Goal: Transaction & Acquisition: Purchase product/service

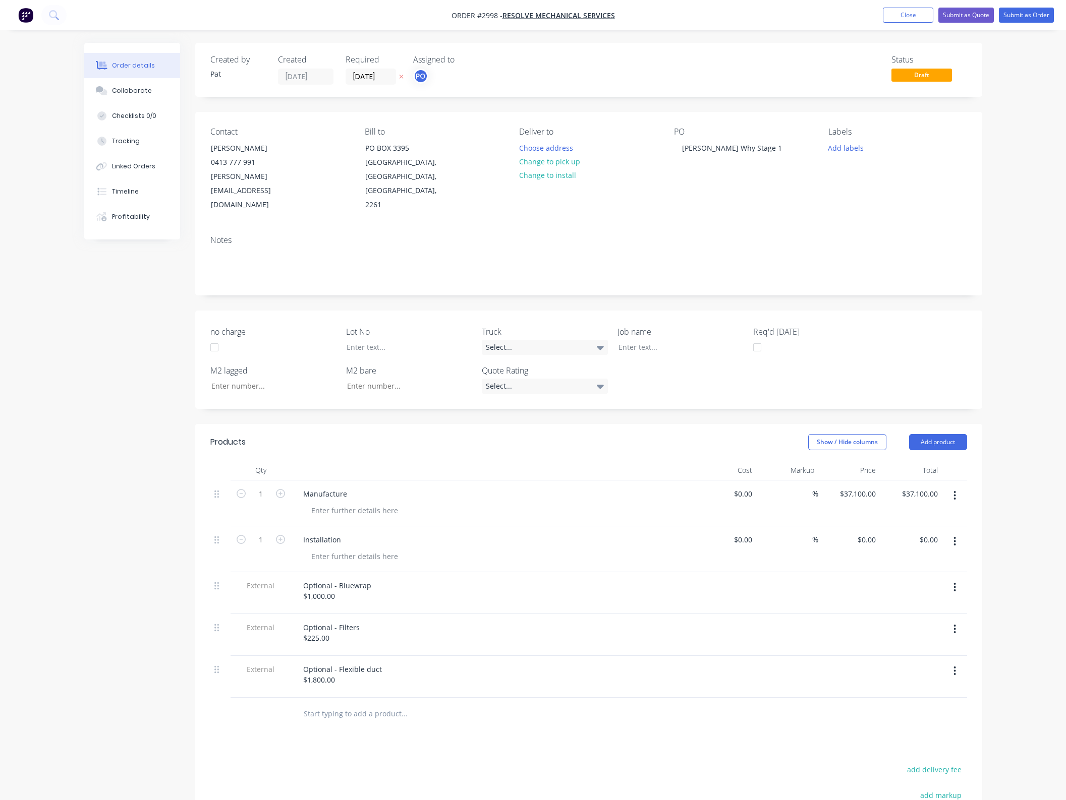
scroll to position [24, 0]
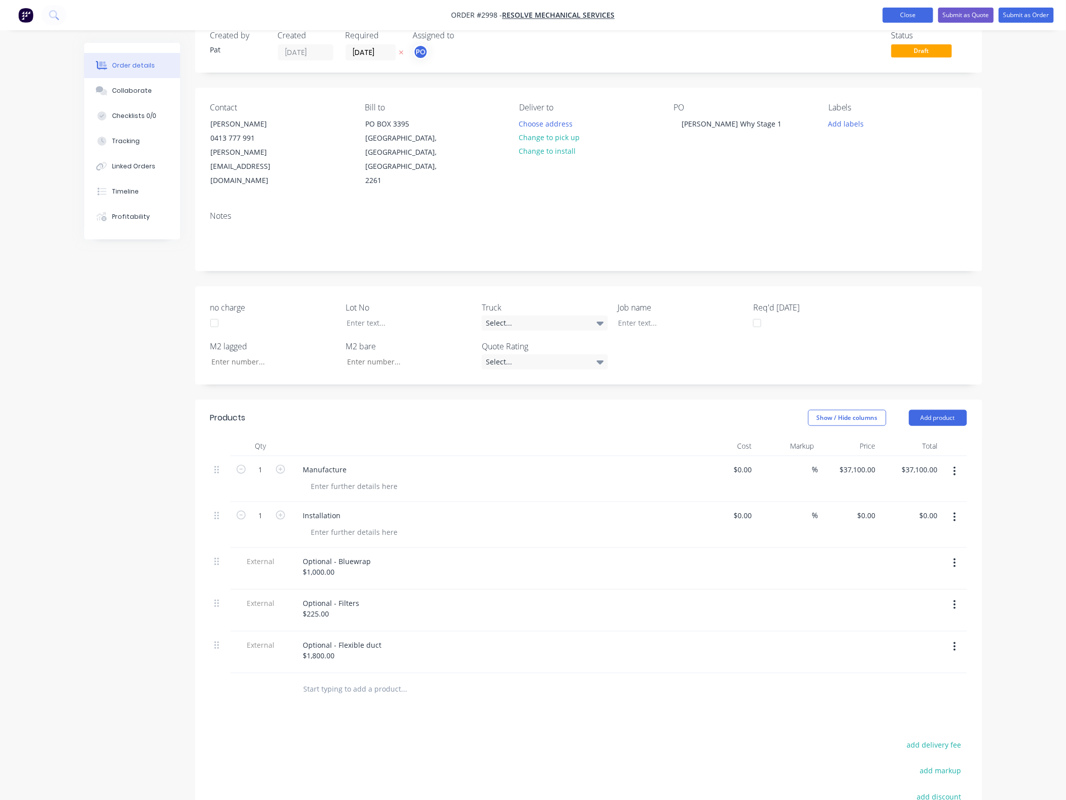
click at [906, 12] on button "Close" at bounding box center [907, 15] width 50 height 15
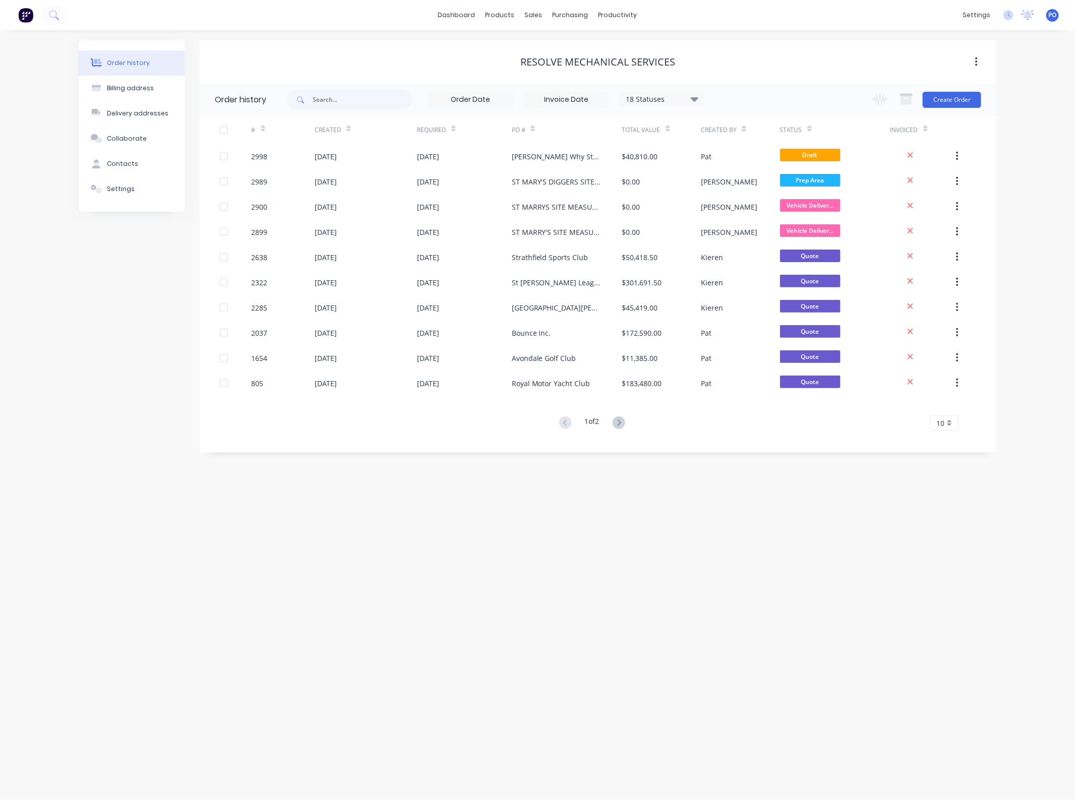
drag, startPoint x: 778, startPoint y: 567, endPoint x: 733, endPoint y: 446, distance: 129.3
click at [778, 567] on div "Order history Billing address Delivery addresses Collaborate Contacts Settings …" at bounding box center [537, 415] width 1075 height 770
click at [548, 51] on link "Sales Orders" at bounding box center [587, 48] width 134 height 20
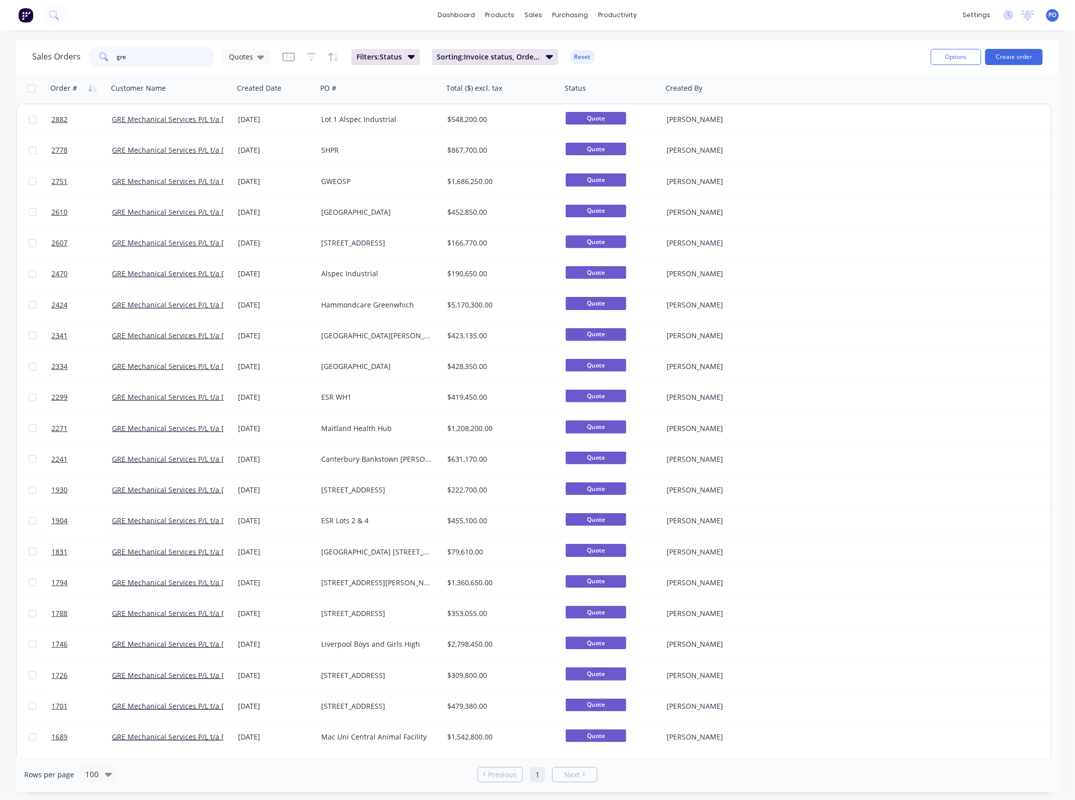
drag, startPoint x: 104, startPoint y: 60, endPoint x: 81, endPoint y: 68, distance: 24.7
click at [91, 64] on div "gre" at bounding box center [152, 57] width 126 height 20
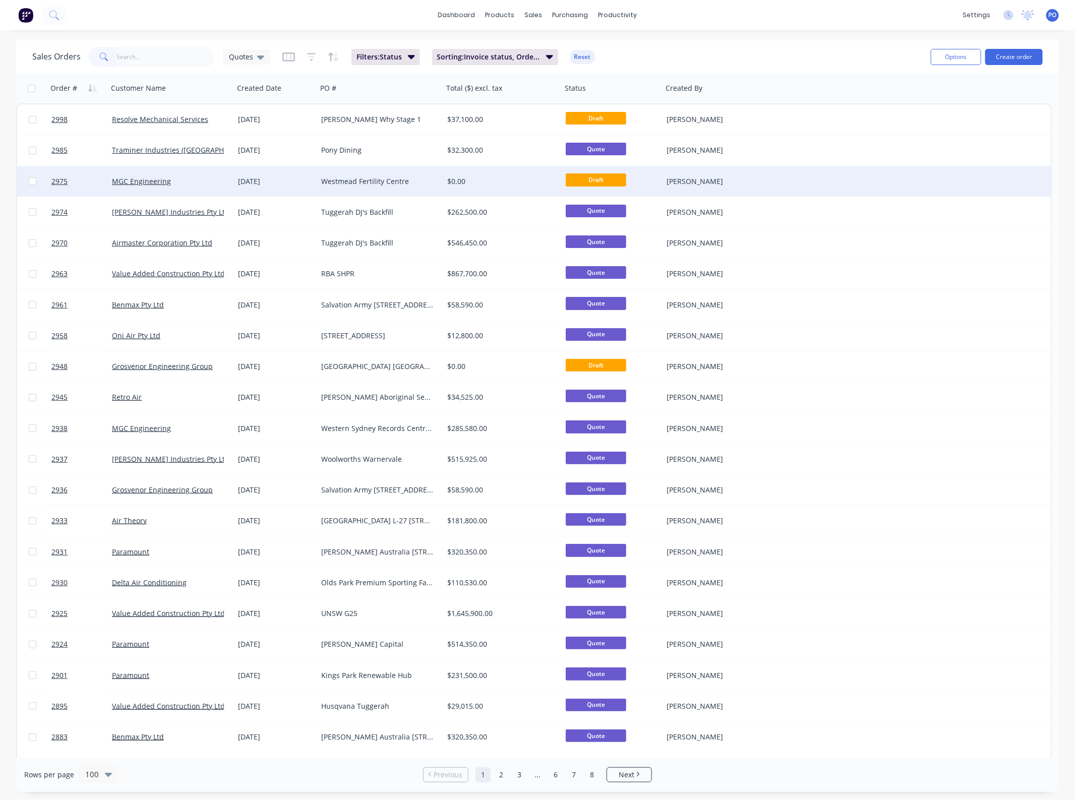
click at [384, 186] on div "Westmead Fertility Centre" at bounding box center [380, 181] width 126 height 30
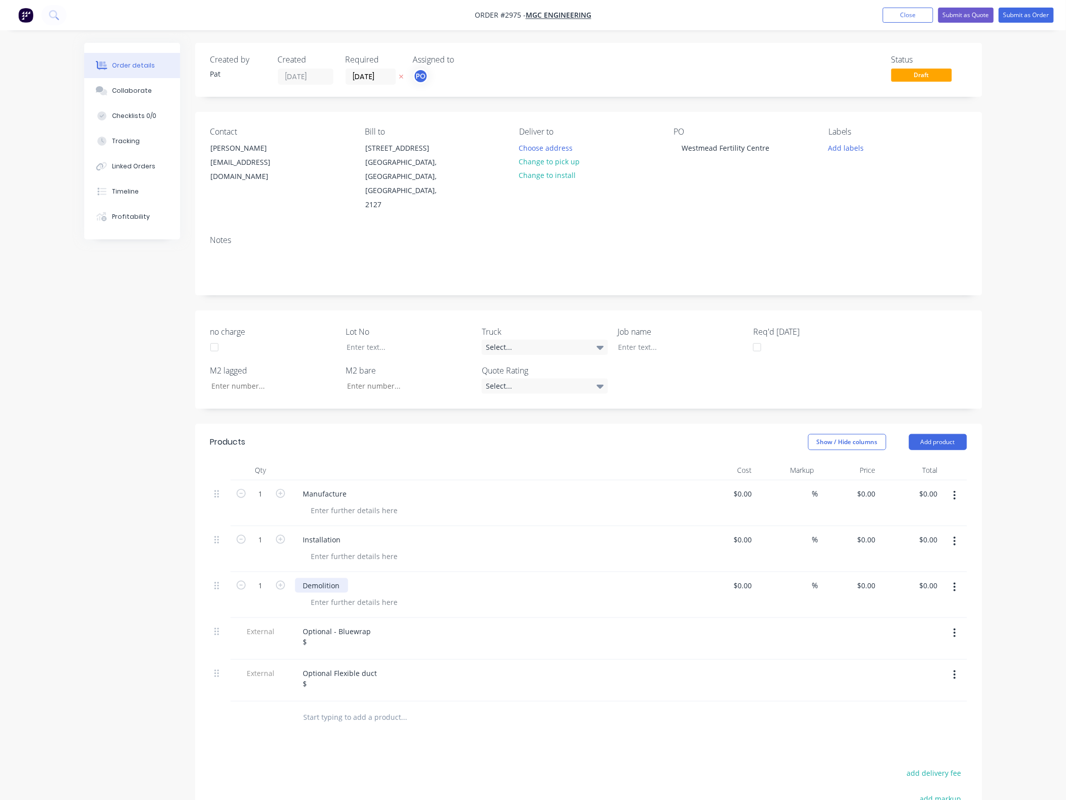
click at [299, 578] on div "Demolition" at bounding box center [321, 585] width 53 height 15
click at [344, 595] on div at bounding box center [354, 602] width 103 height 15
click at [335, 595] on div at bounding box center [354, 602] width 103 height 15
drag, startPoint x: 339, startPoint y: 571, endPoint x: 354, endPoint y: 573, distance: 14.8
click at [340, 578] on div "Demolition" at bounding box center [321, 585] width 53 height 15
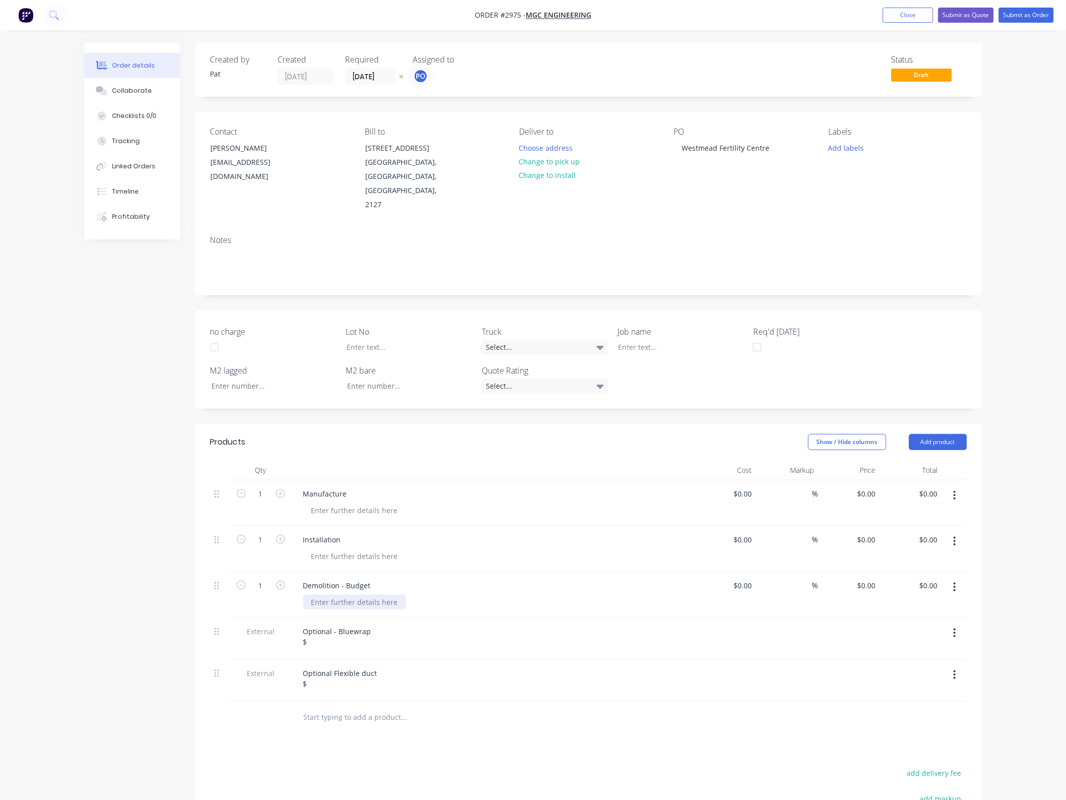
click at [336, 595] on div at bounding box center [354, 602] width 103 height 15
click at [933, 487] on input "0.00" at bounding box center [929, 494] width 23 height 15
type input "144700"
type input "$144,700.00"
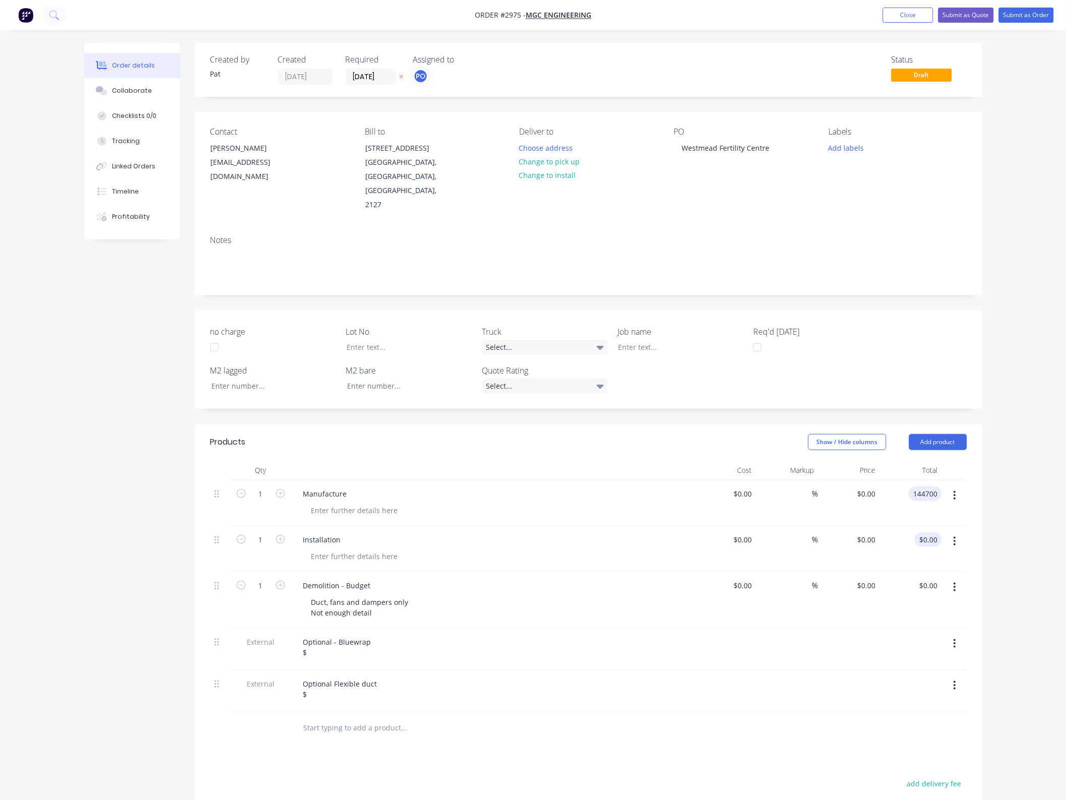
type input "$144,700.00"
click at [935, 532] on input "0.00" at bounding box center [931, 539] width 19 height 15
type input "182450"
type input "$182,450.00"
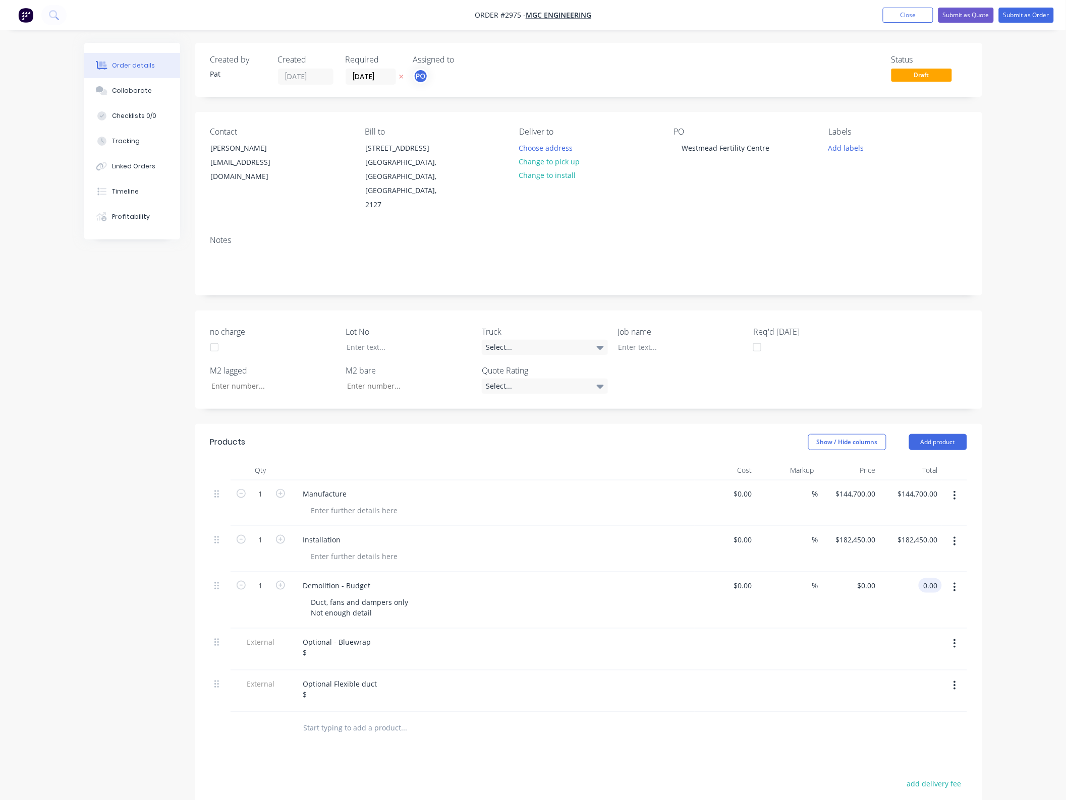
click at [934, 578] on input "0.00" at bounding box center [931, 585] width 19 height 15
type input "72500"
type input "$72,500.00"
click at [333, 636] on div "Optional - Bluewrap $" at bounding box center [337, 647] width 84 height 25
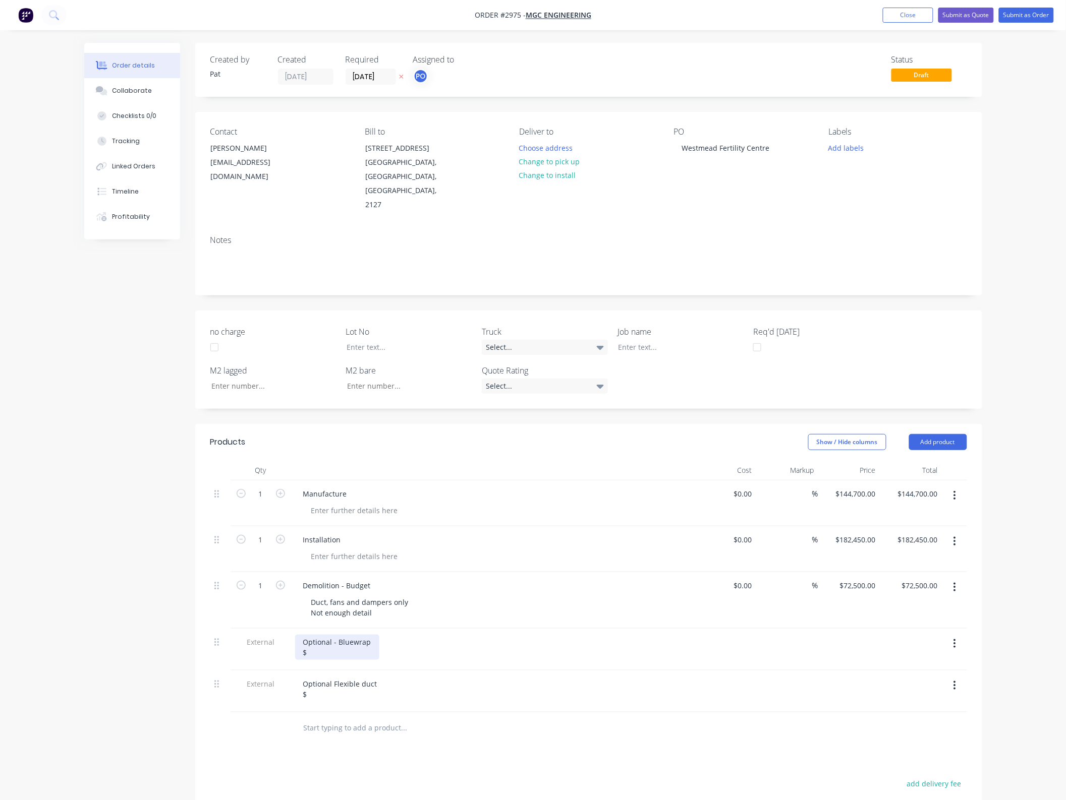
click at [327, 638] on div "Optional - Bluewrap $" at bounding box center [337, 647] width 84 height 25
click at [321, 686] on div "Optional Flexible duct $" at bounding box center [340, 689] width 90 height 25
click at [934, 434] on button "Add product" at bounding box center [938, 442] width 58 height 16
click at [921, 481] on div "Basic product" at bounding box center [919, 488] width 78 height 15
click at [956, 719] on button "button" at bounding box center [954, 728] width 24 height 18
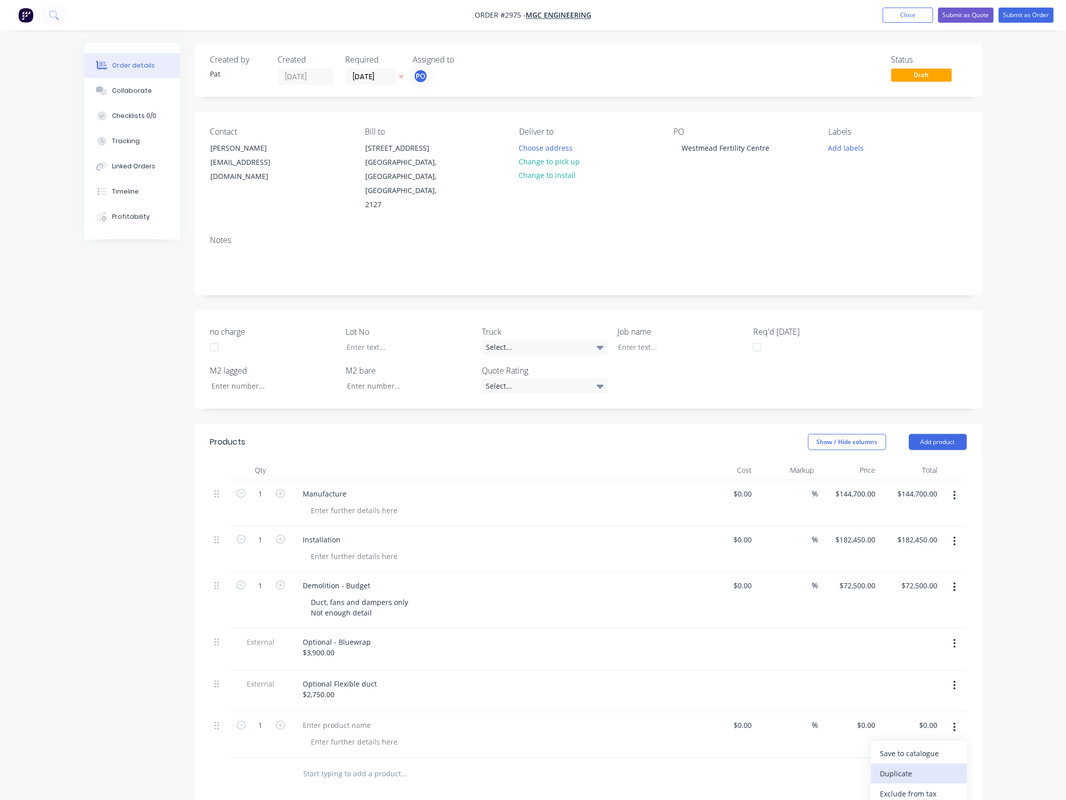
scroll to position [63, 0]
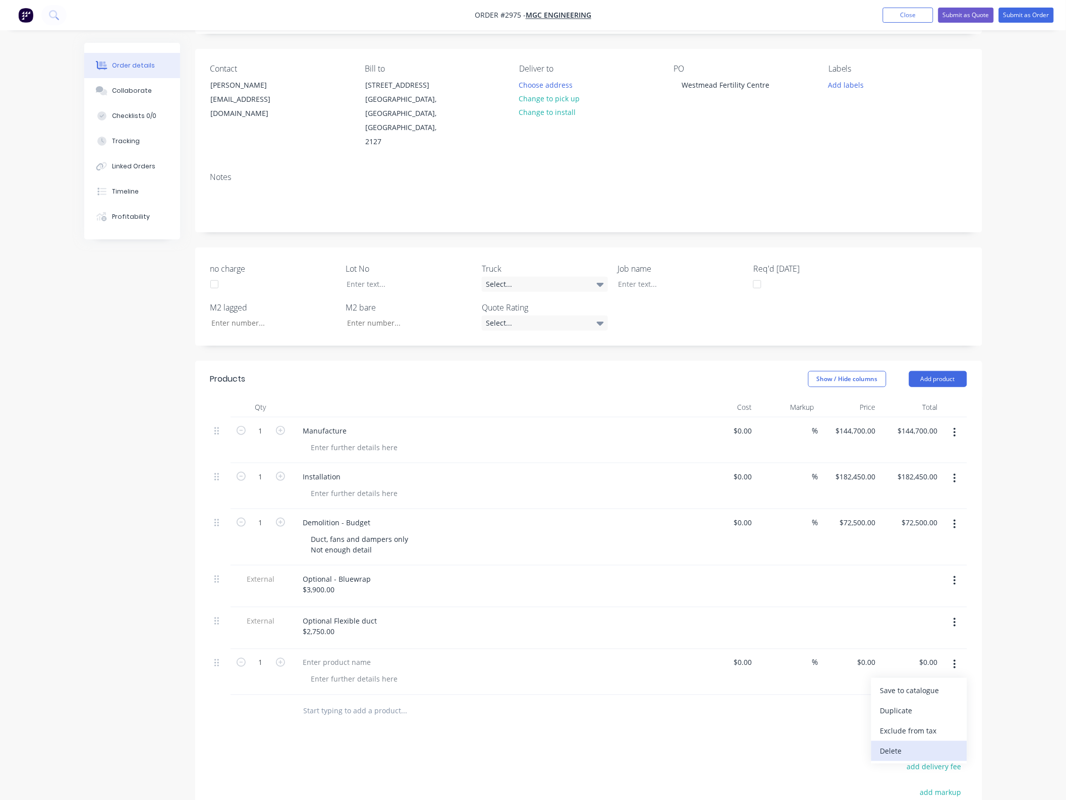
click at [923, 744] on div "Delete" at bounding box center [919, 751] width 78 height 15
click at [934, 361] on header "Products Show / Hide columns Add product" at bounding box center [588, 379] width 787 height 36
click at [932, 371] on button "Add product" at bounding box center [938, 379] width 58 height 16
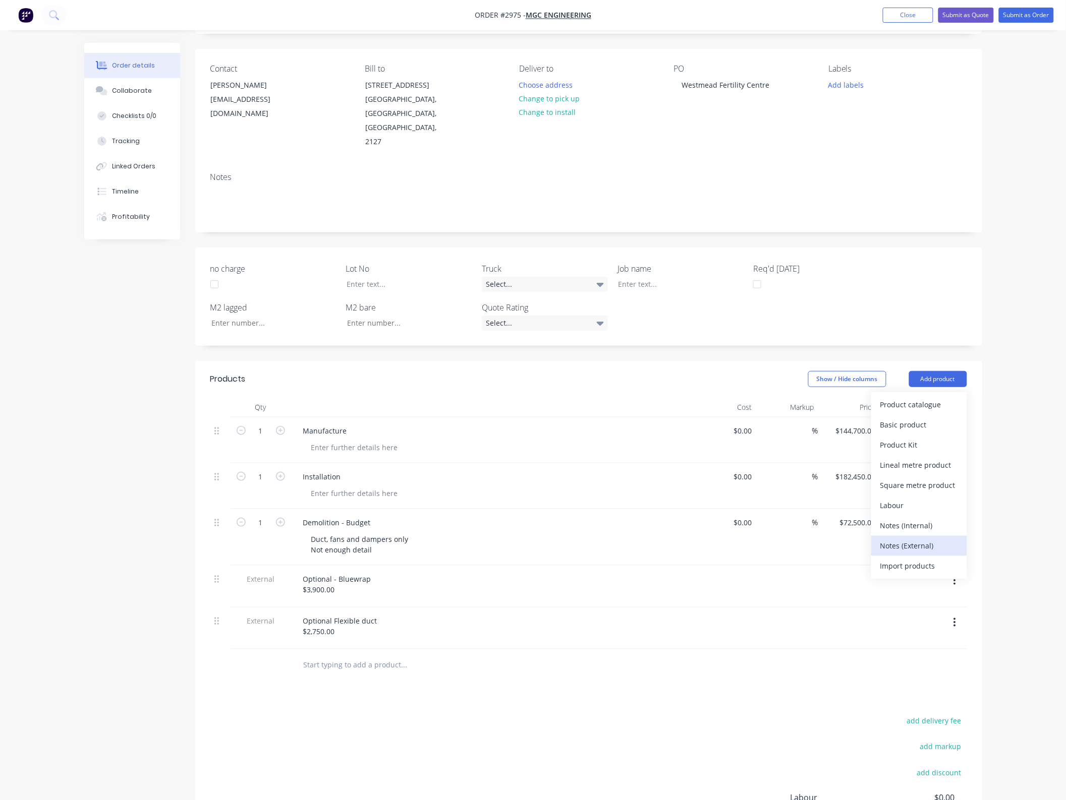
click at [922, 539] on div "Notes (External)" at bounding box center [919, 546] width 78 height 15
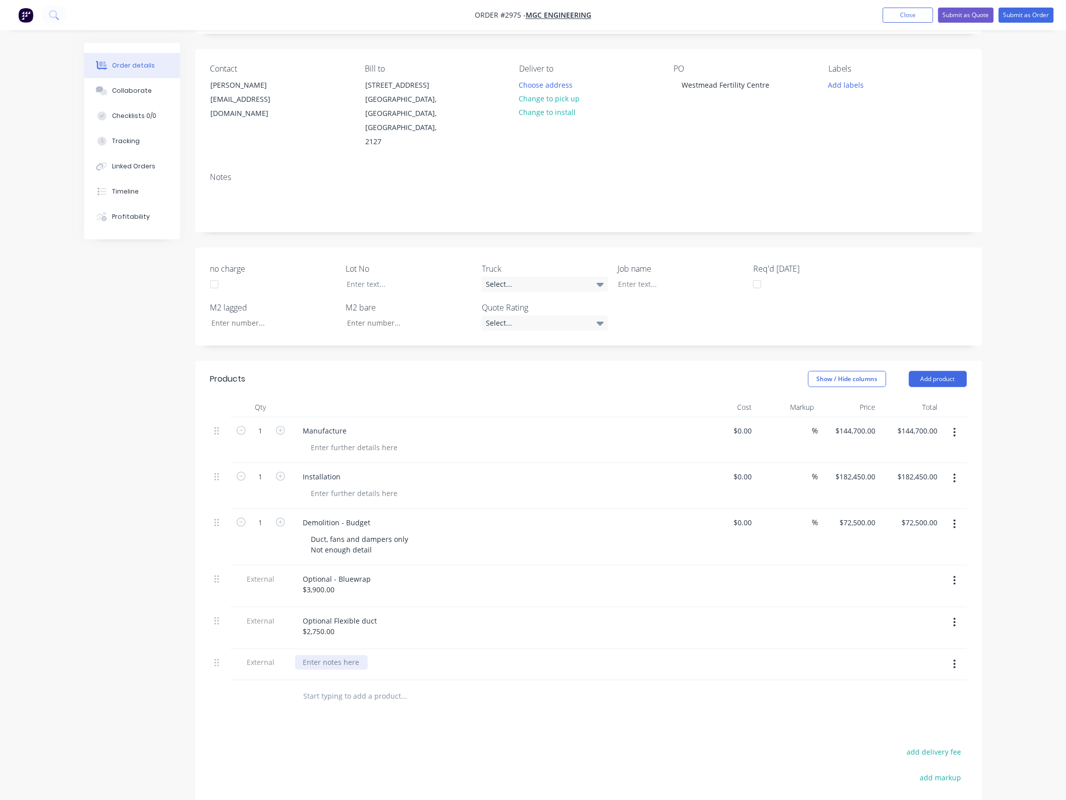
click at [335, 656] on div at bounding box center [331, 663] width 73 height 15
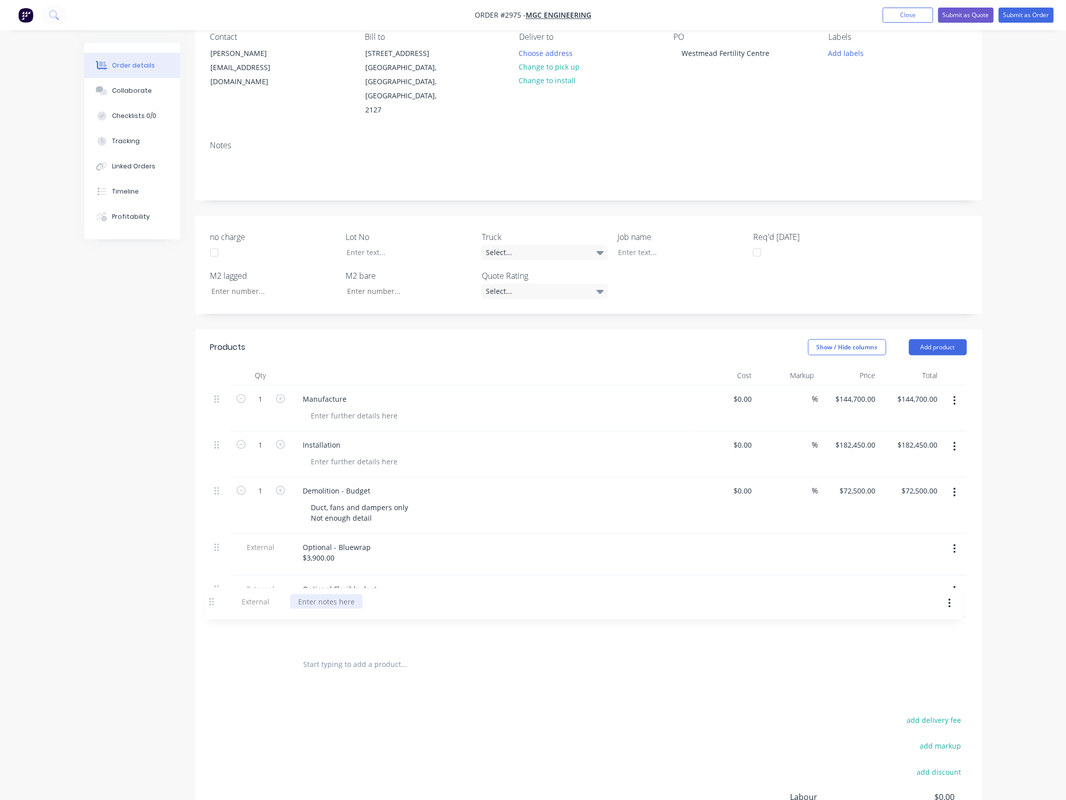
scroll to position [102, 0]
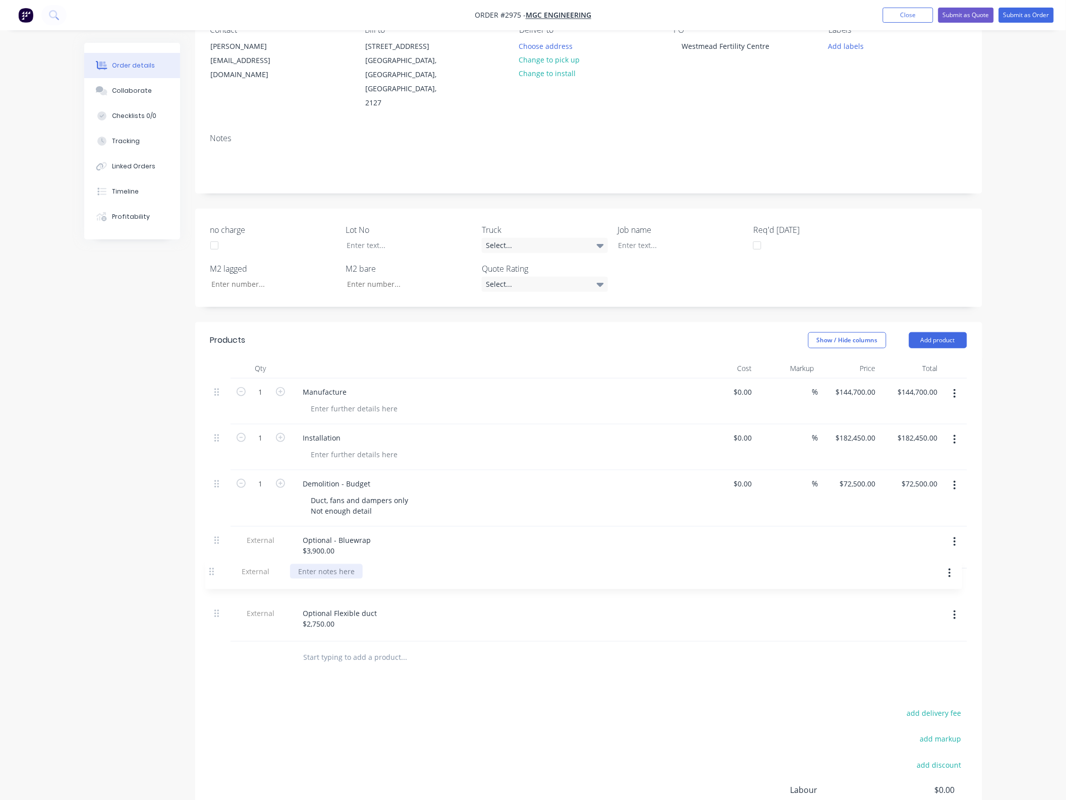
drag, startPoint x: 223, startPoint y: 653, endPoint x: 218, endPoint y: 559, distance: 94.4
click at [218, 559] on div "1 Manufacture $0.00 $0.00 % $144,700.00 $144,700.00 $144,700.00 $144,700.00 1 I…" at bounding box center [588, 510] width 756 height 263
click at [322, 569] on div at bounding box center [331, 568] width 73 height 15
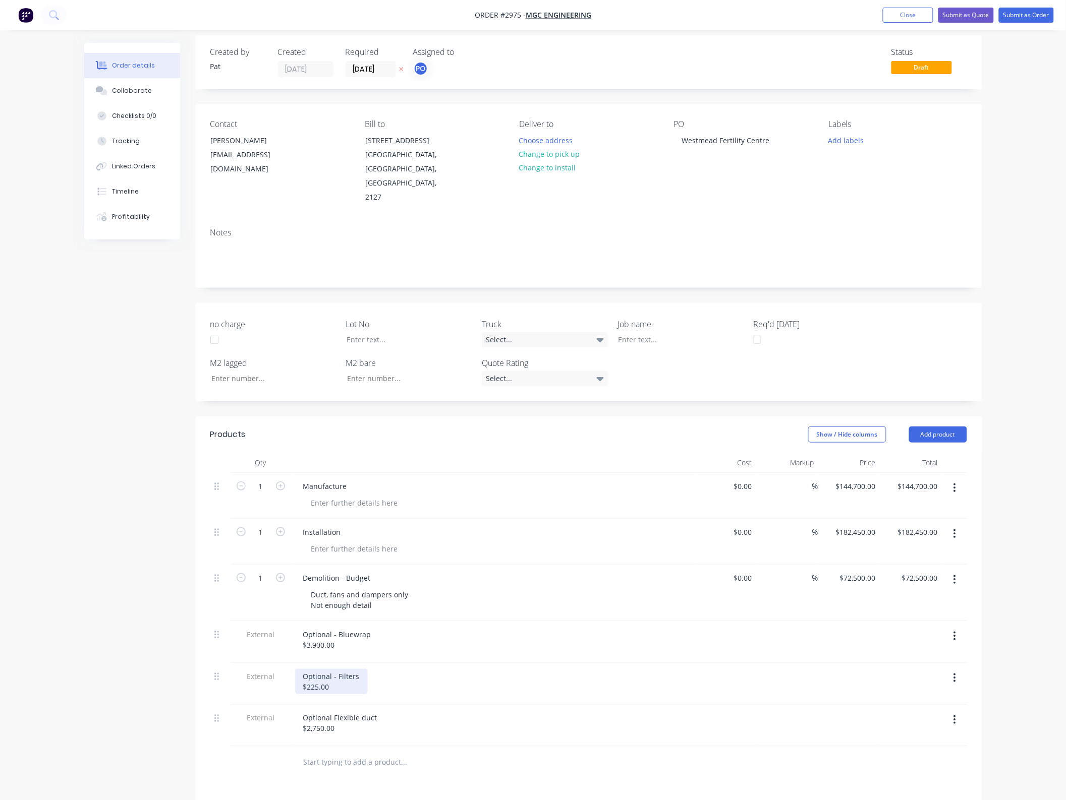
scroll to position [0, 0]
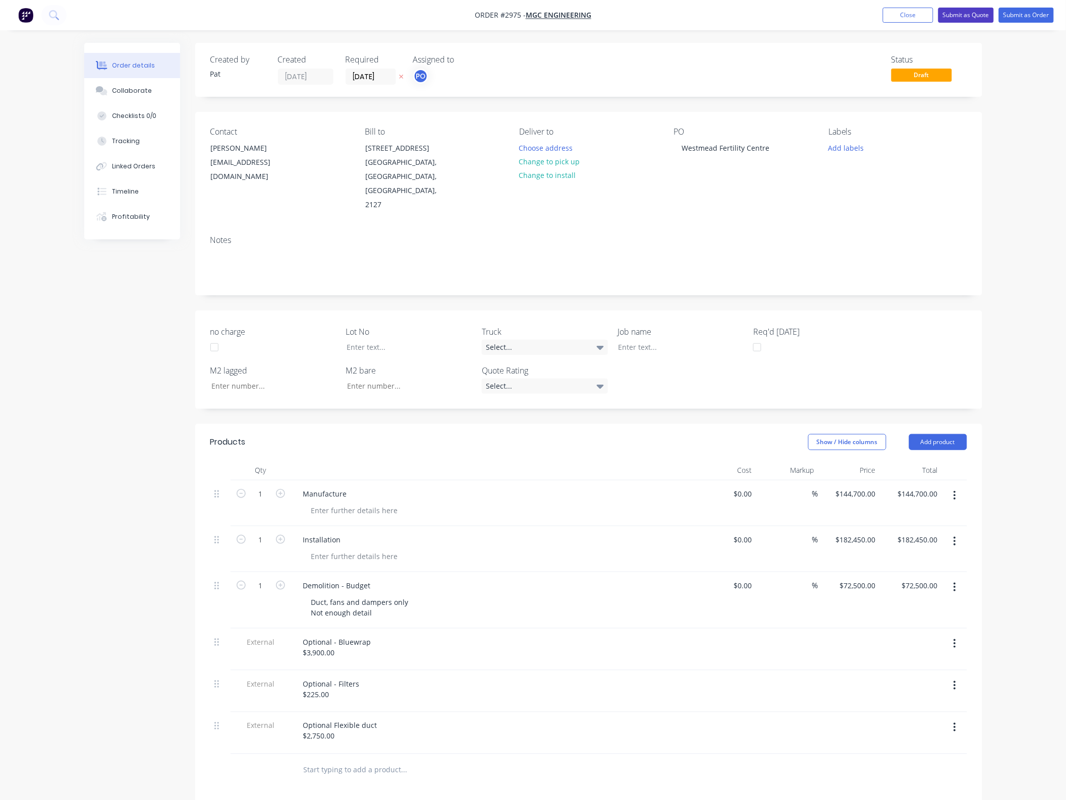
click at [975, 14] on button "Submit as Quote" at bounding box center [965, 15] width 55 height 15
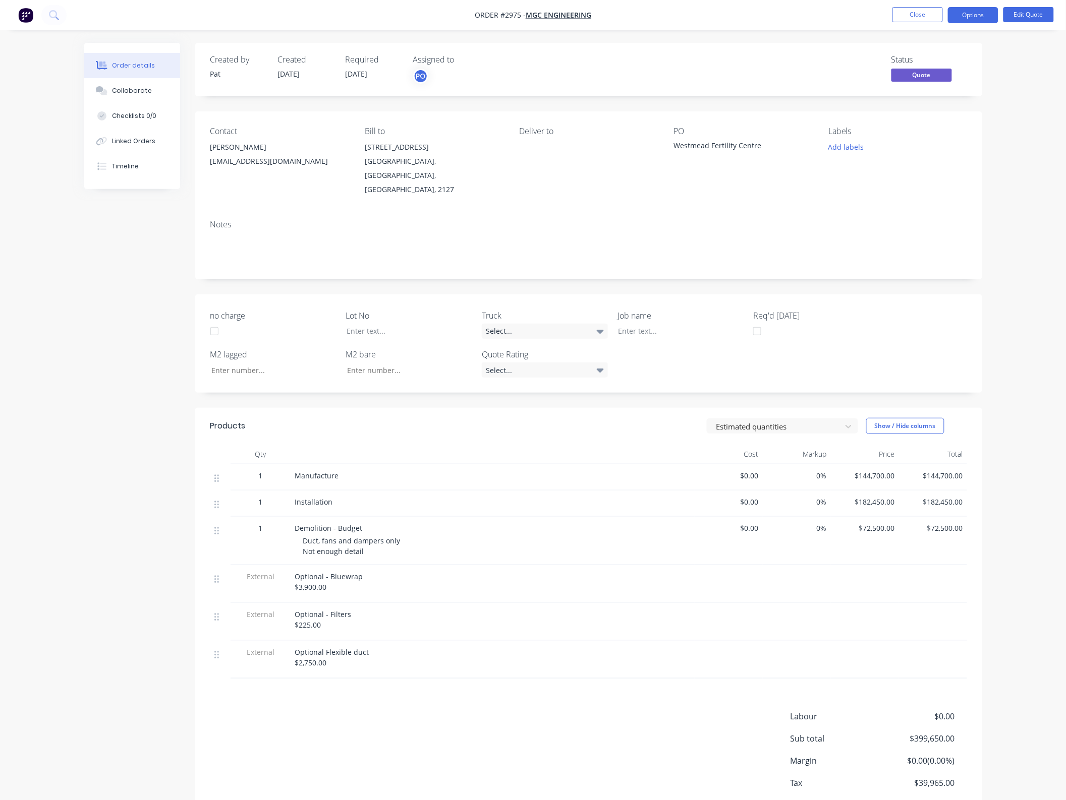
click at [952, 470] on span "$144,700.00" at bounding box center [933, 475] width 60 height 11
click at [1016, 14] on button "Edit Quote" at bounding box center [1028, 14] width 50 height 15
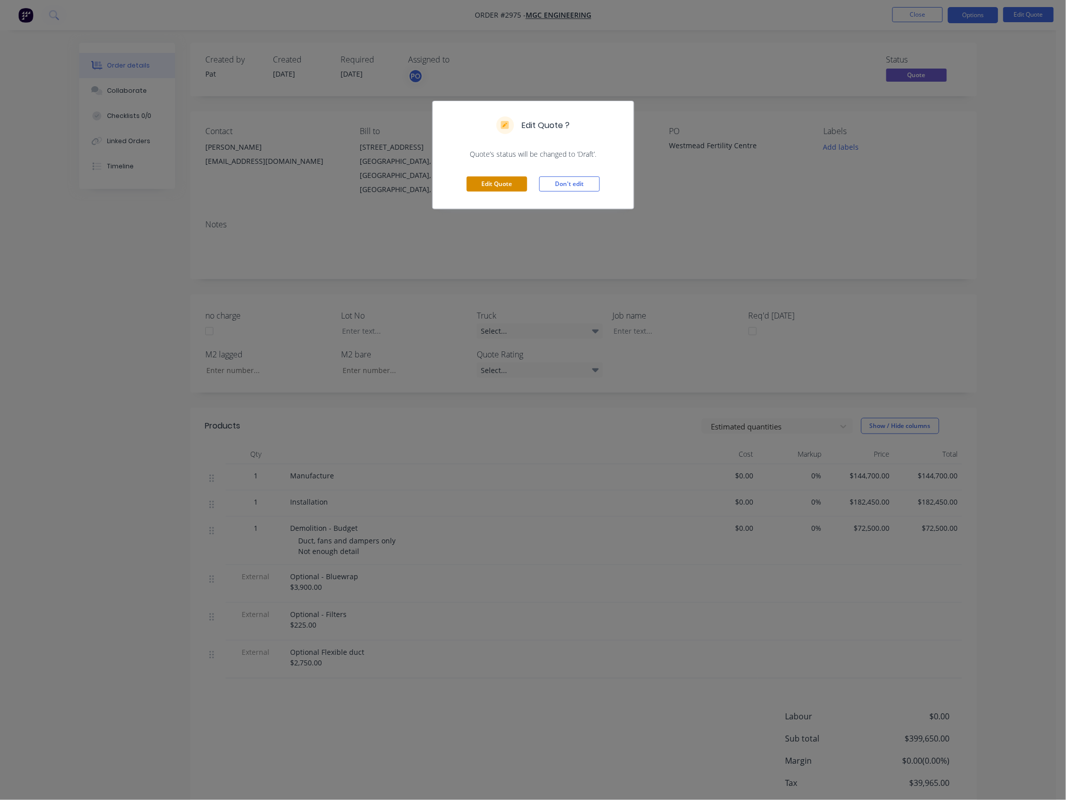
click at [491, 182] on button "Edit Quote" at bounding box center [496, 183] width 61 height 15
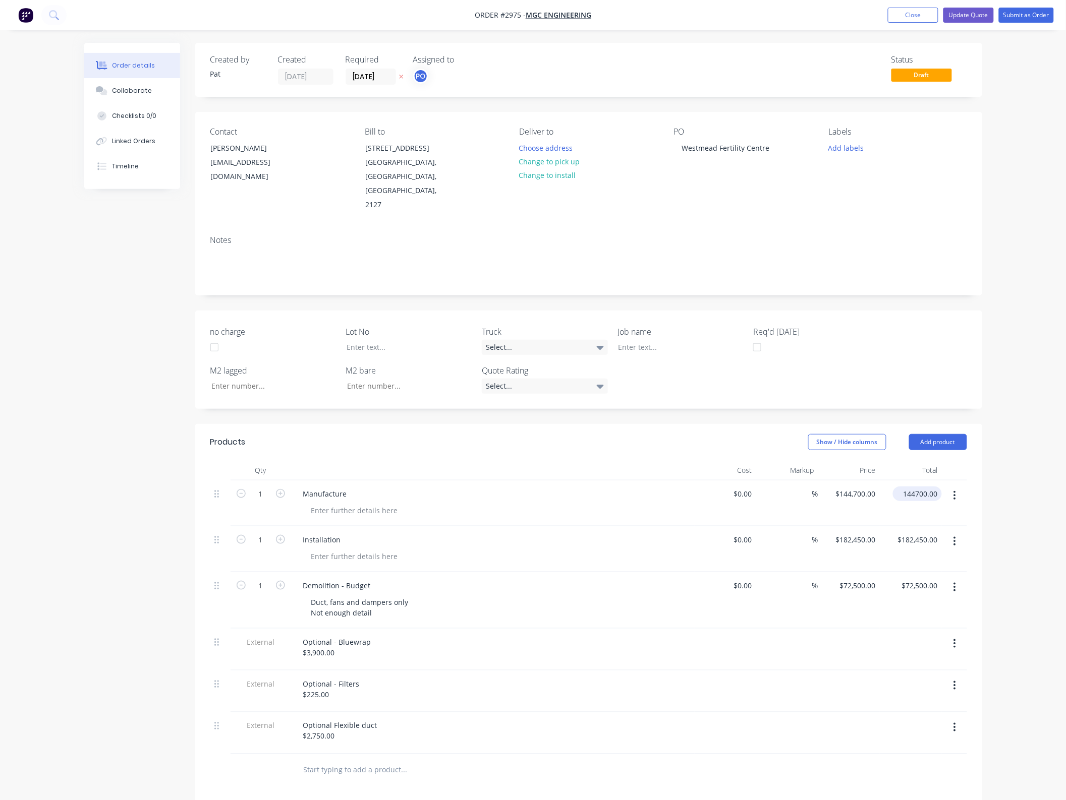
click at [917, 487] on input "144700.00" at bounding box center [919, 494] width 45 height 15
type input "145300"
type input "$145,300.00"
click at [722, 437] on header "Products Show / Hide columns Add product" at bounding box center [588, 442] width 787 height 36
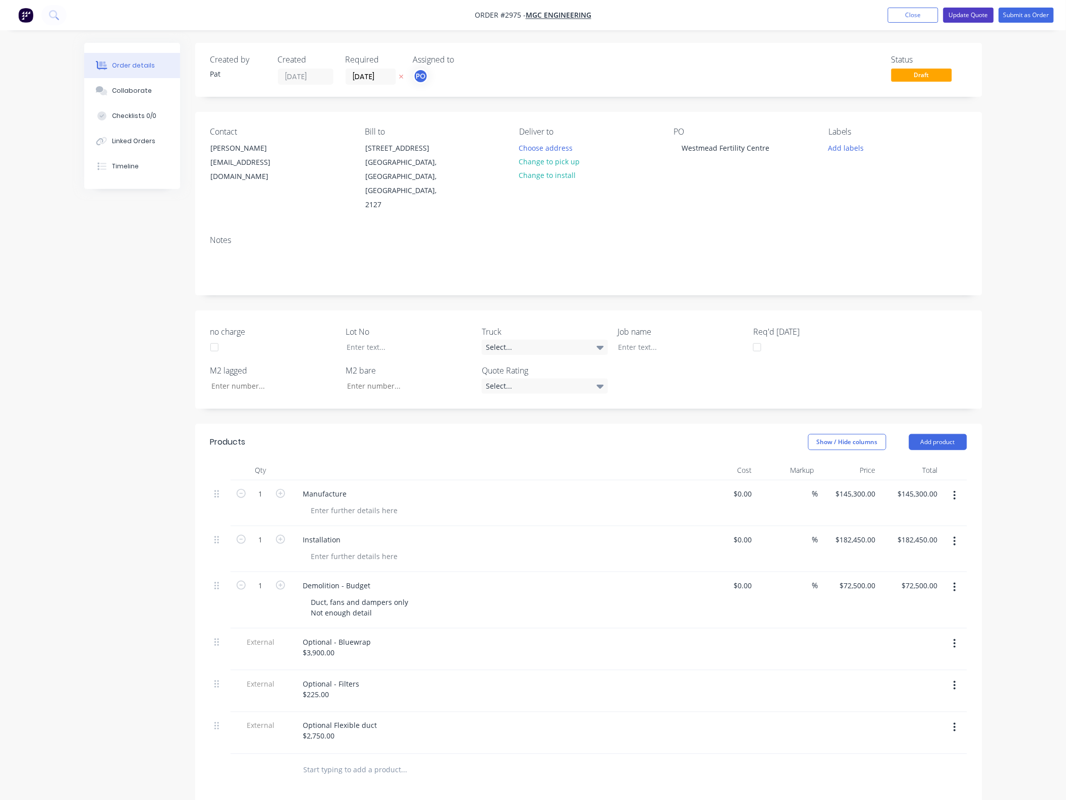
click at [968, 17] on button "Update Quote" at bounding box center [968, 15] width 50 height 15
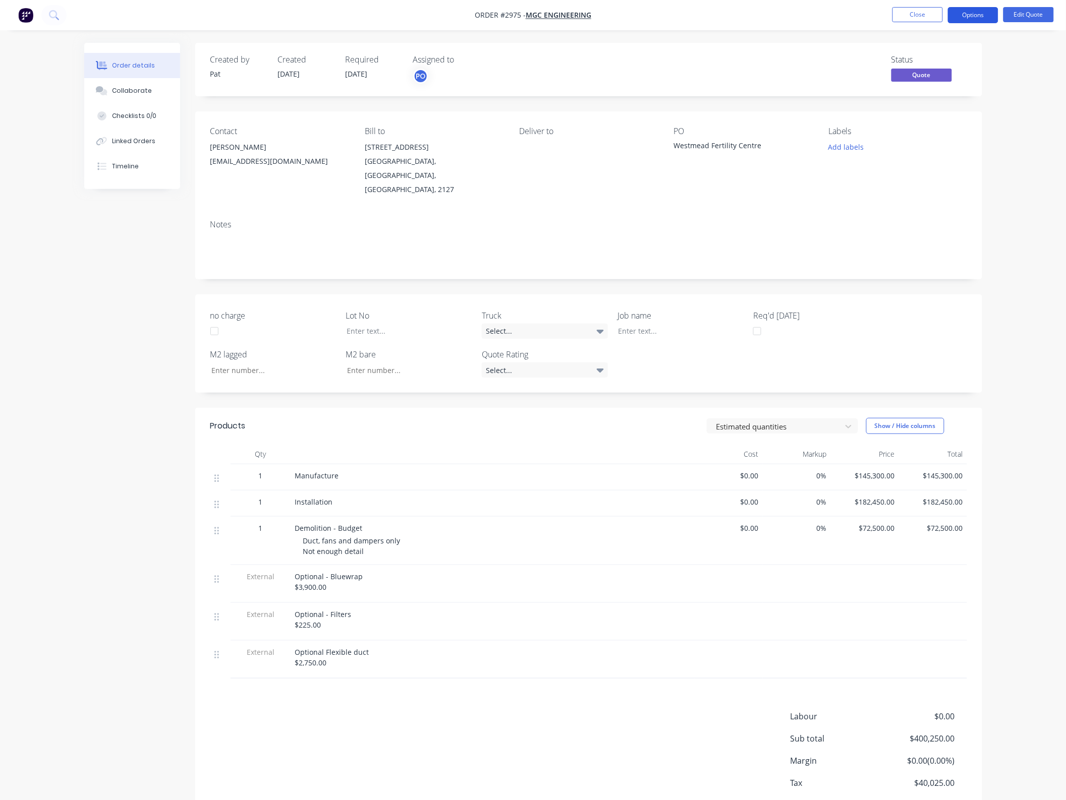
click at [971, 19] on button "Options" at bounding box center [973, 15] width 50 height 16
click at [908, 60] on div "Quote" at bounding box center [942, 61] width 93 height 15
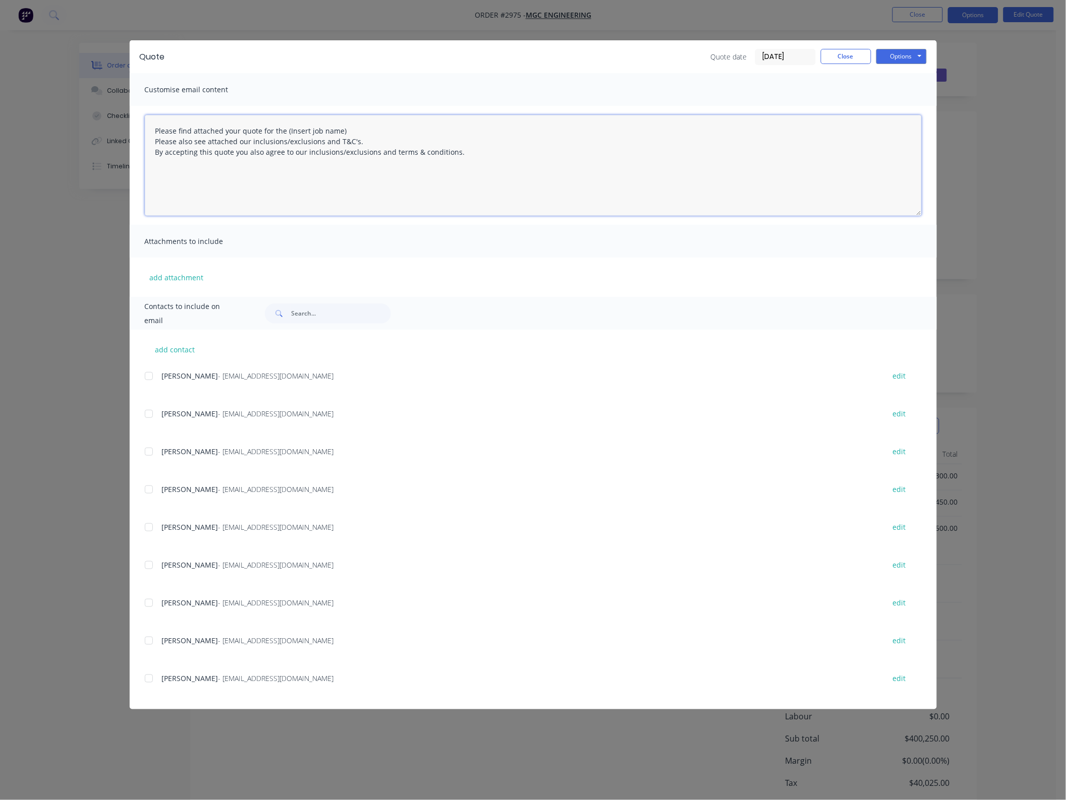
drag, startPoint x: 345, startPoint y: 132, endPoint x: 285, endPoint y: 130, distance: 60.0
click at [285, 130] on textarea "Please find attached your quote for the (Insert job name) Please also see attac…" at bounding box center [533, 165] width 777 height 101
type textarea "Please find attached your quote for the Westmead Fertility Centre project. Plea…"
click at [172, 276] on button "add attachment" at bounding box center [177, 277] width 64 height 15
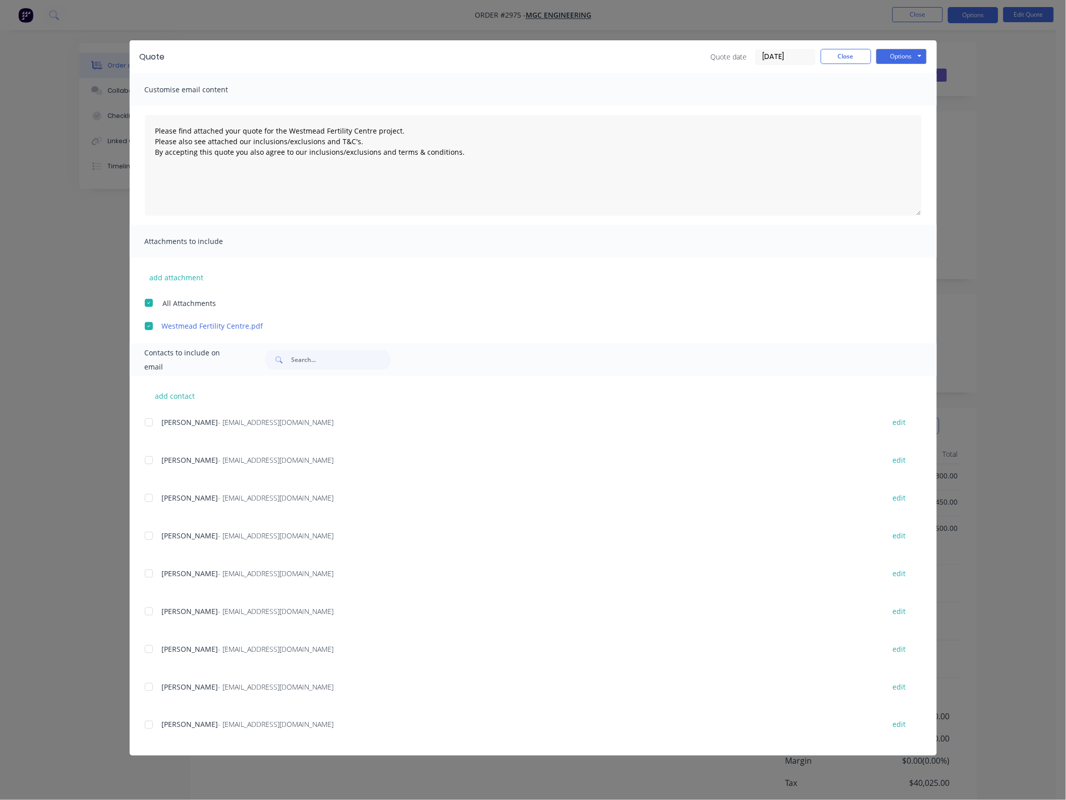
click at [151, 688] on div at bounding box center [149, 687] width 20 height 20
click at [198, 278] on button "add attachment" at bounding box center [177, 277] width 64 height 15
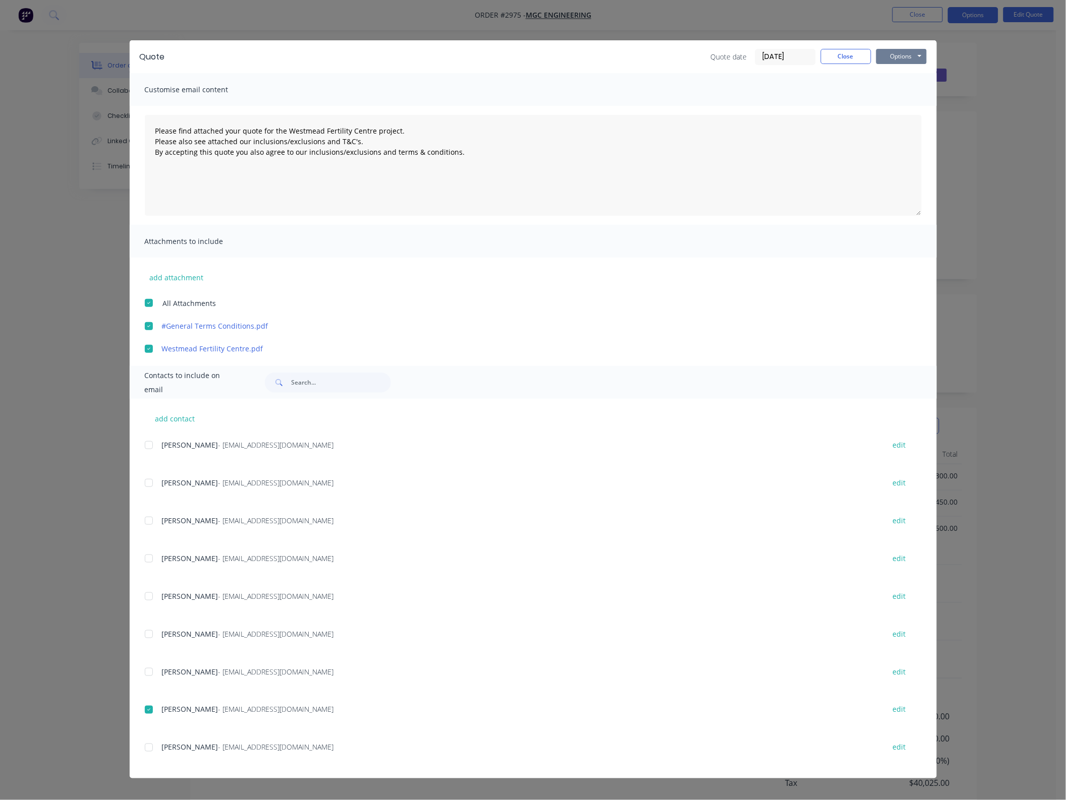
click at [891, 57] on button "Options" at bounding box center [901, 56] width 50 height 15
click at [901, 105] on button "Email" at bounding box center [908, 108] width 65 height 17
click at [847, 56] on button "Close" at bounding box center [845, 56] width 50 height 15
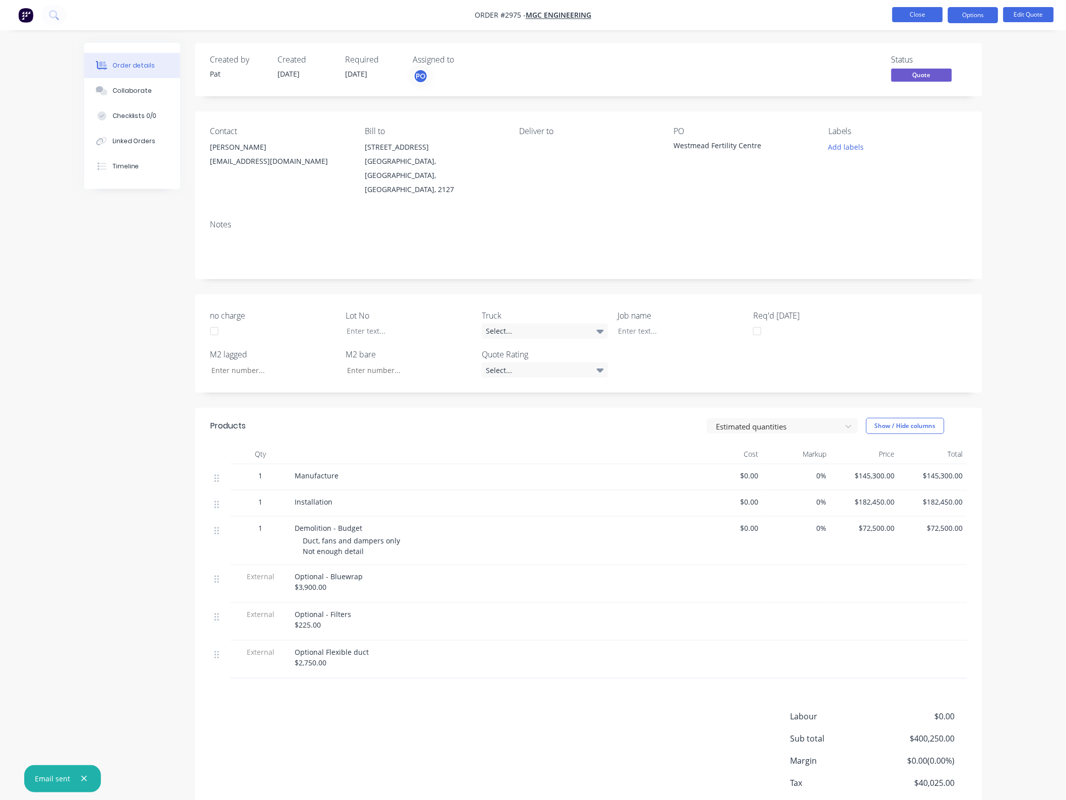
click at [929, 16] on button "Close" at bounding box center [917, 14] width 50 height 15
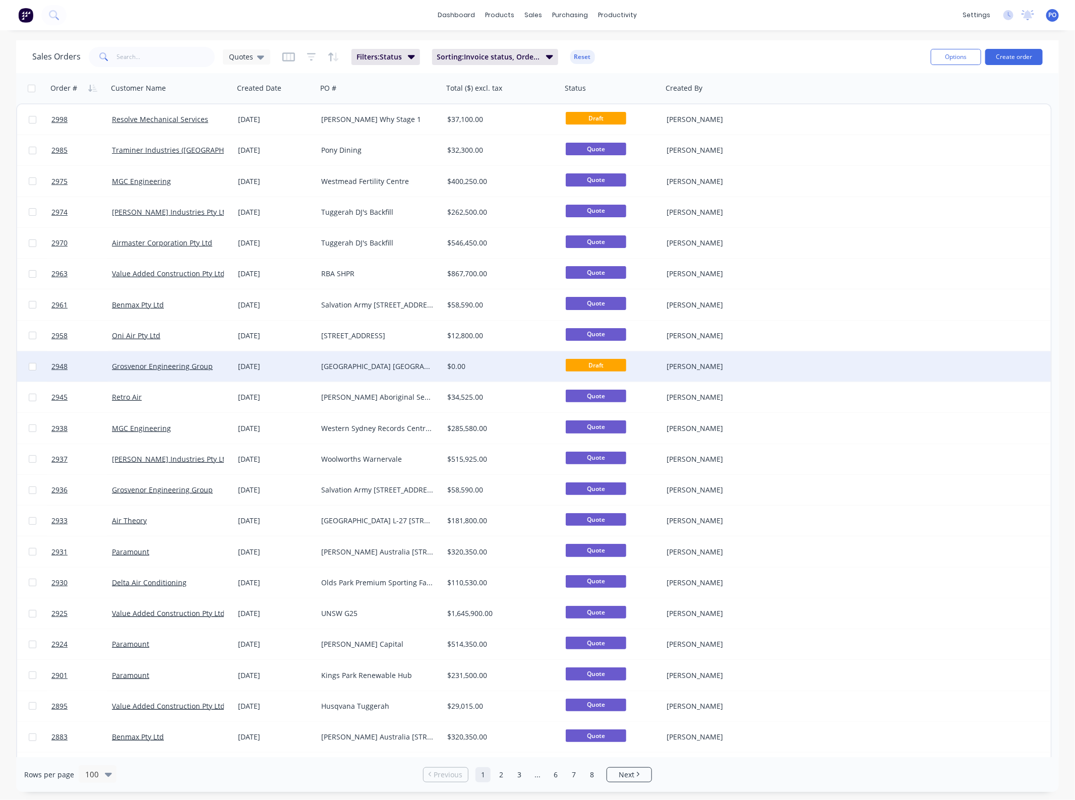
click at [320, 374] on div "[GEOGRAPHIC_DATA] [GEOGRAPHIC_DATA][MEDICAL_DATA]" at bounding box center [380, 366] width 126 height 30
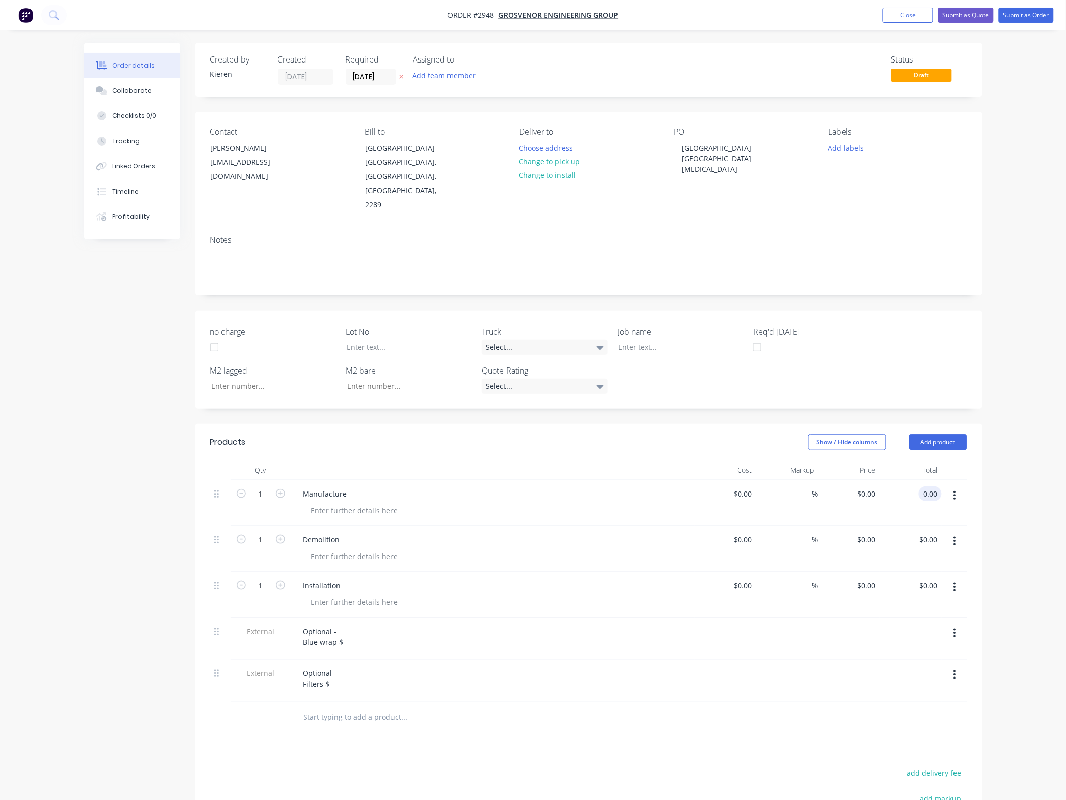
click at [926, 487] on input "0.00" at bounding box center [931, 494] width 19 height 15
drag, startPoint x: 217, startPoint y: 561, endPoint x: 225, endPoint y: 508, distance: 54.0
click at [225, 508] on div "1 Manufacture $0.00 $0.00 % $0.00 $0.00 0.00 0.00 1 Demolition $0.00 $0.00 % $0…" at bounding box center [588, 591] width 756 height 221
click at [936, 487] on input "0.00" at bounding box center [931, 494] width 19 height 15
click at [934, 487] on input "0.00" at bounding box center [931, 494] width 19 height 15
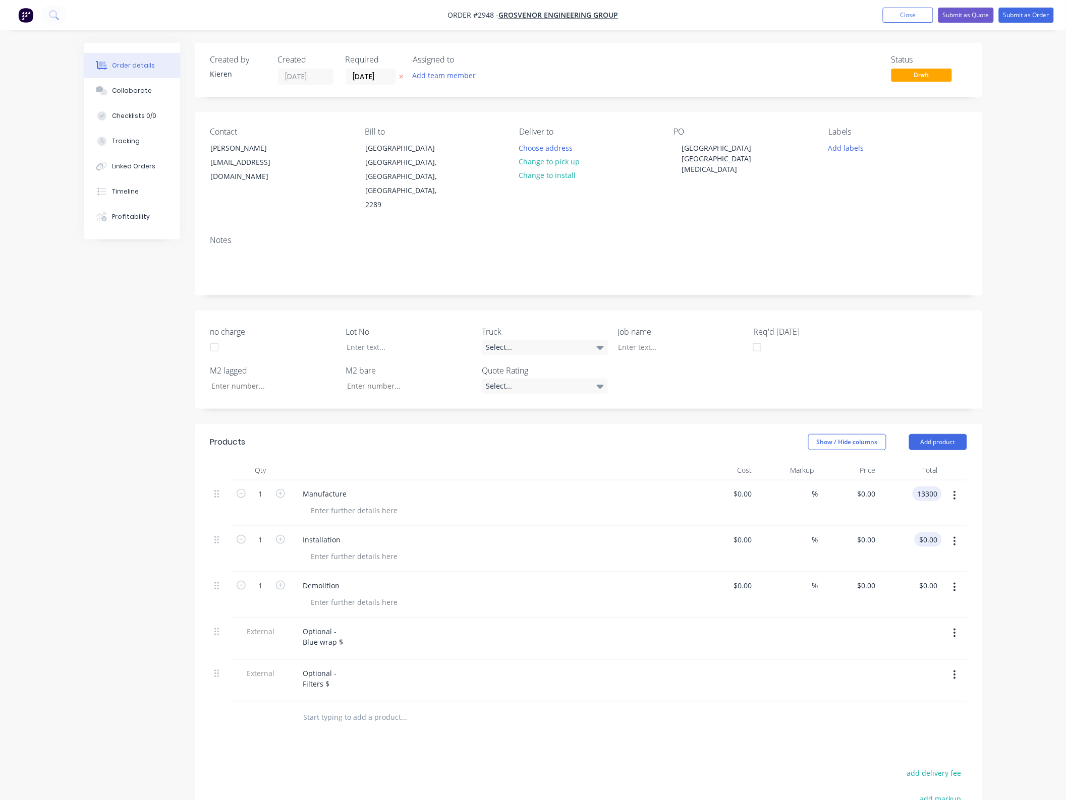
type input "13300"
type input "$13,300.00"
click at [930, 532] on input "0.00" at bounding box center [929, 539] width 23 height 15
type input "20550"
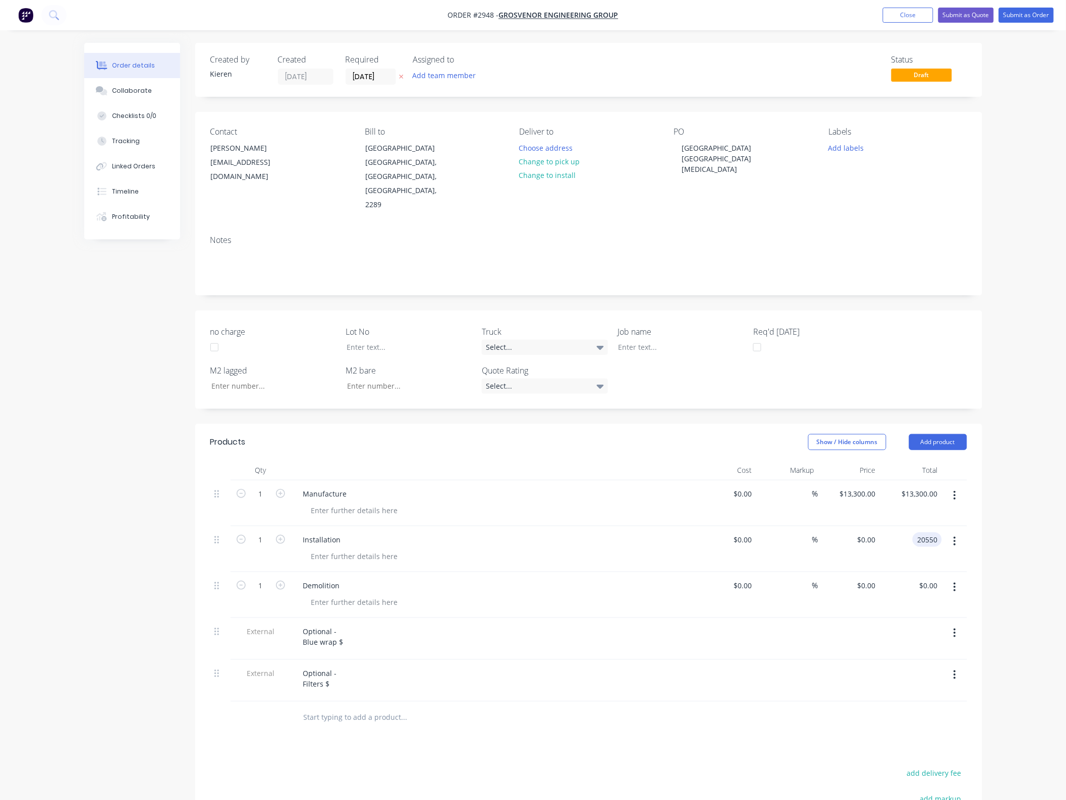
type input "$20,550.00"
click at [597, 481] on div "Manufacture" at bounding box center [492, 504] width 403 height 46
click at [958, 578] on button "button" at bounding box center [954, 587] width 24 height 18
click at [923, 667] on div "Delete" at bounding box center [919, 674] width 78 height 15
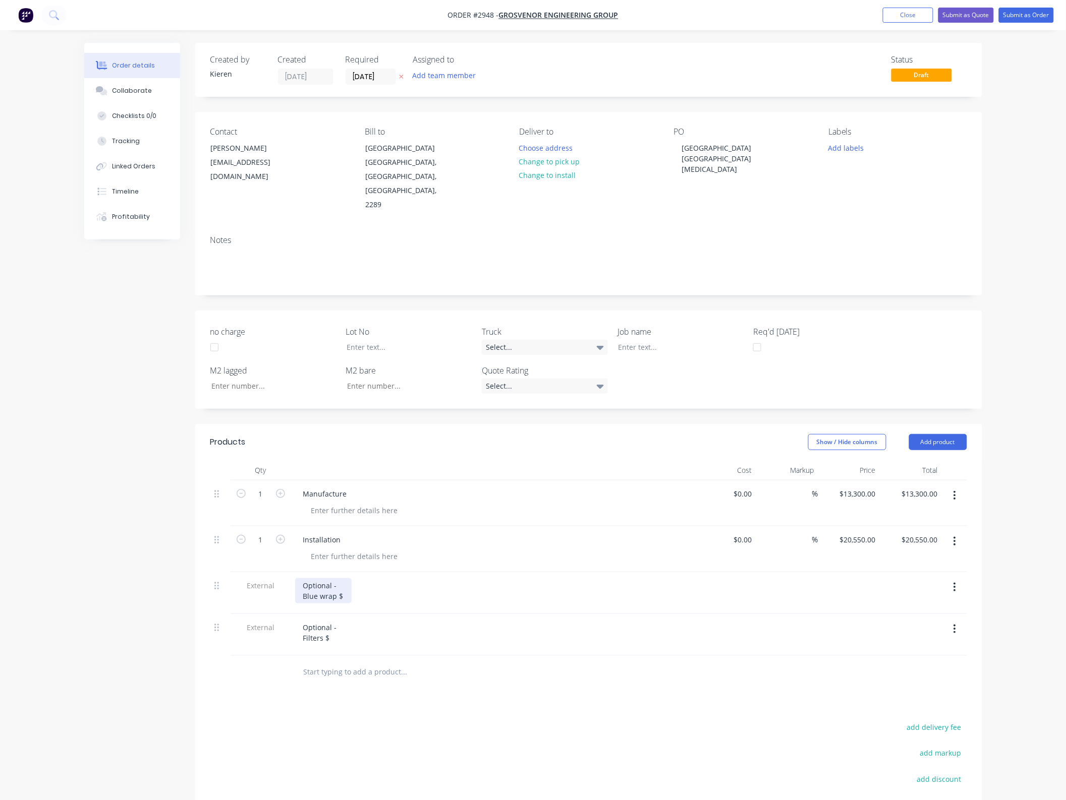
click at [338, 578] on div "Optional - Blue wrap $" at bounding box center [323, 590] width 56 height 25
click at [303, 578] on div "Optional - Blue wrap $" at bounding box center [323, 590] width 56 height 25
click at [304, 620] on div "Optional - Filters $" at bounding box center [320, 632] width 50 height 25
click at [499, 503] on div at bounding box center [496, 510] width 387 height 15
click at [562, 434] on div "Show / Hide columns Add product" at bounding box center [669, 442] width 596 height 16
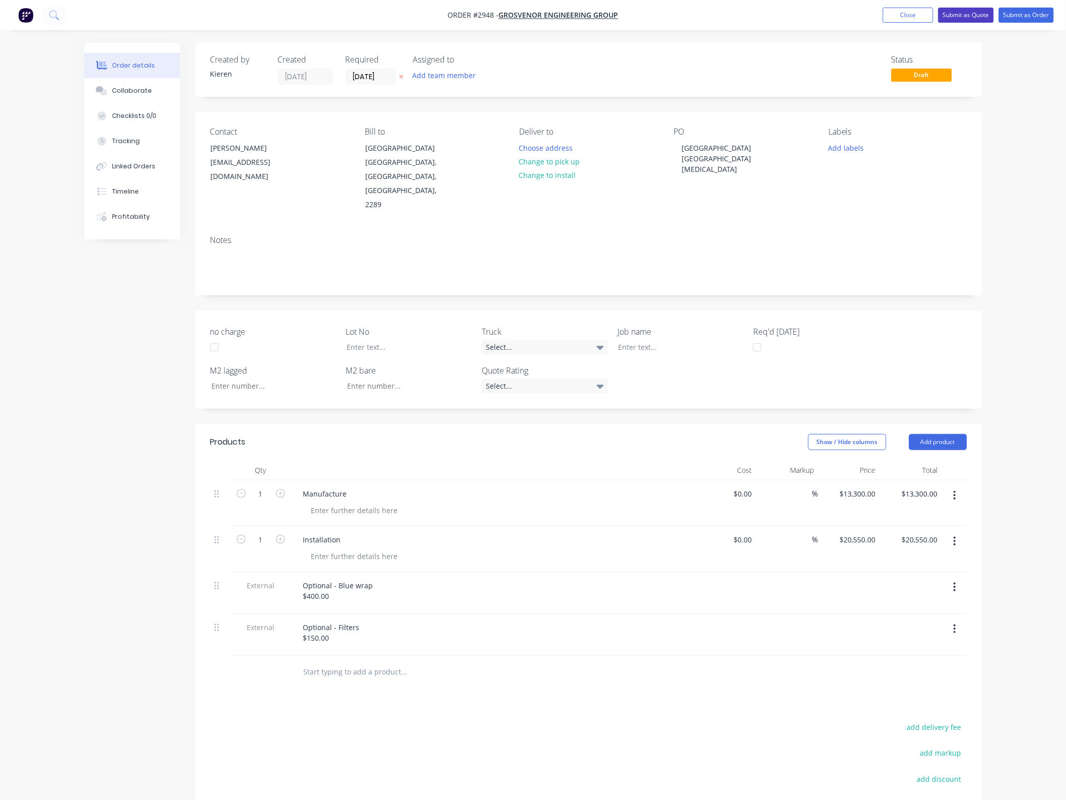
click at [972, 16] on button "Submit as Quote" at bounding box center [965, 15] width 55 height 15
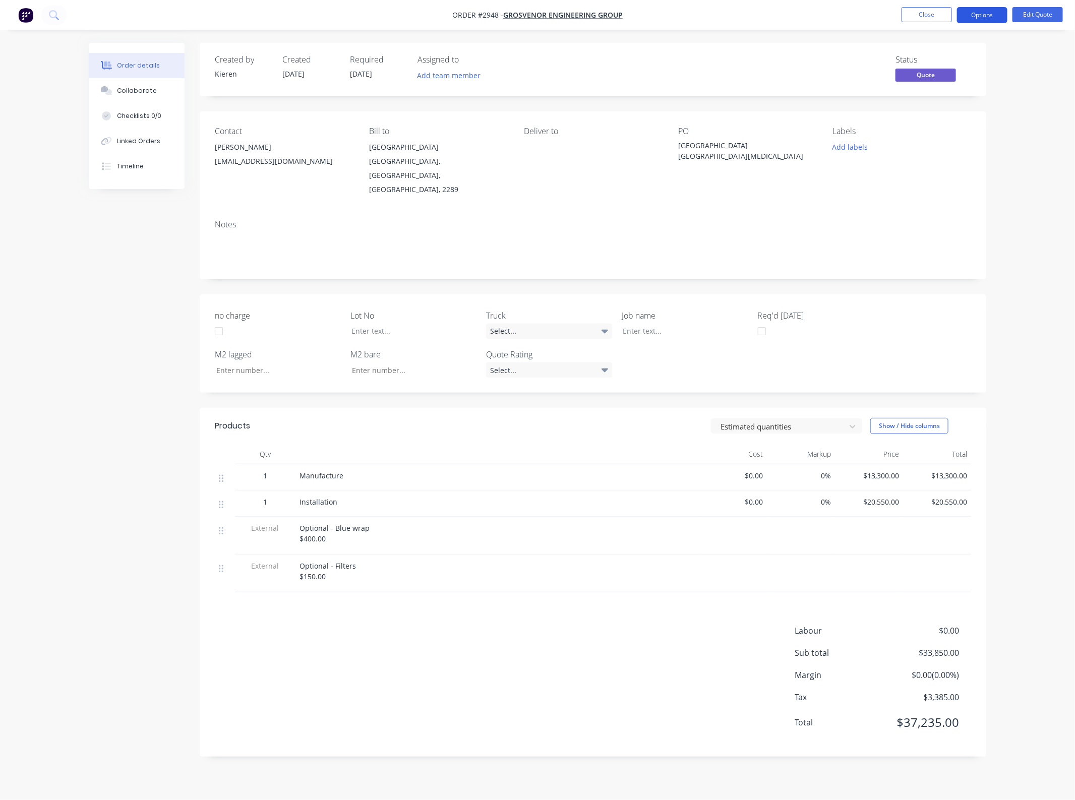
click at [971, 21] on button "Options" at bounding box center [982, 15] width 50 height 16
click at [932, 64] on div "Quote" at bounding box center [952, 61] width 93 height 15
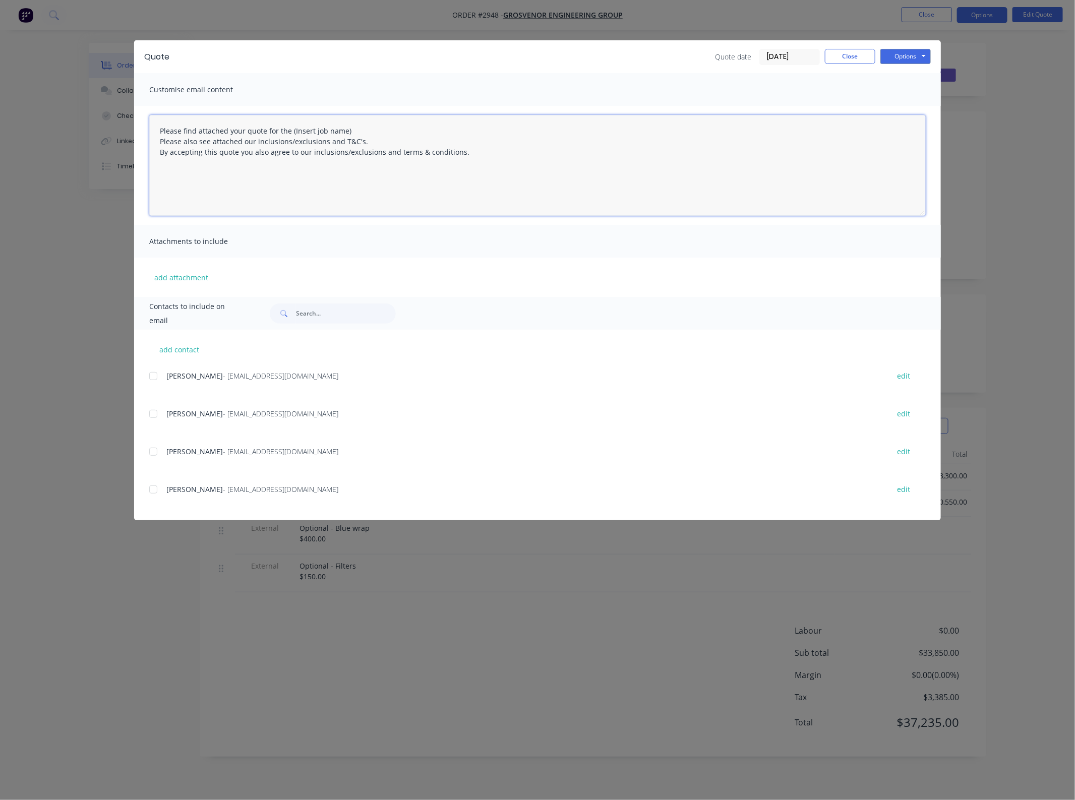
drag, startPoint x: 363, startPoint y: 128, endPoint x: 328, endPoint y: 145, distance: 39.5
click at [289, 127] on textarea "Please find attached your quote for the (Insert job name) Please also see attac…" at bounding box center [537, 165] width 777 height 101
type textarea "Please find attached your quote for the [GEOGRAPHIC_DATA] HVAC [MEDICAL_DATA] p…"
click at [199, 279] on button "add attachment" at bounding box center [181, 277] width 64 height 15
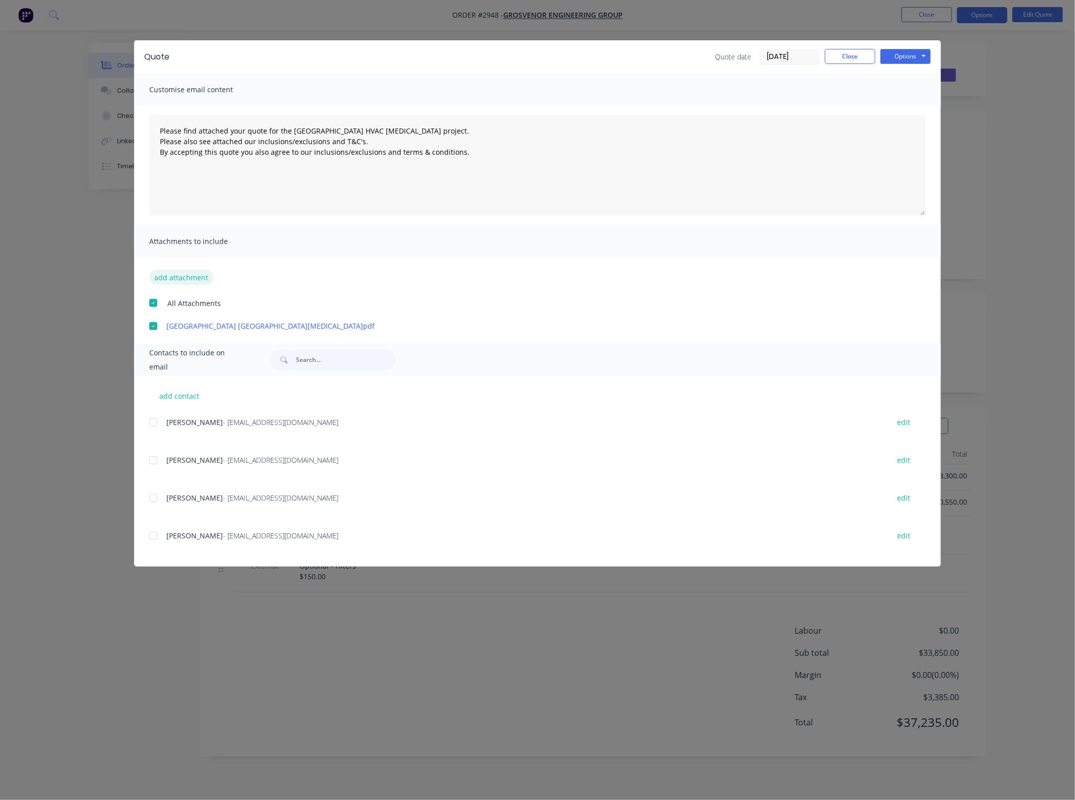
click at [180, 275] on button "add attachment" at bounding box center [181, 277] width 64 height 15
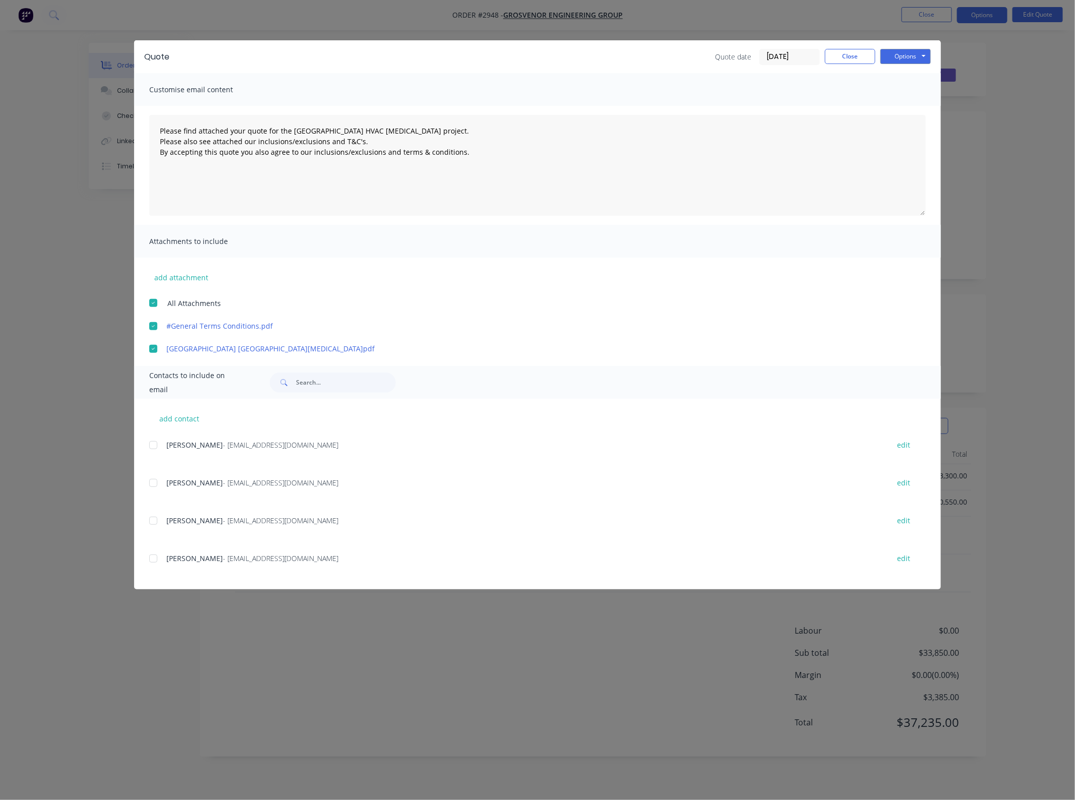
click at [152, 450] on div at bounding box center [153, 445] width 20 height 20
click at [903, 51] on button "Options" at bounding box center [905, 56] width 50 height 15
click at [926, 102] on button "Email" at bounding box center [912, 108] width 65 height 17
click at [843, 61] on button "Close" at bounding box center [850, 56] width 50 height 15
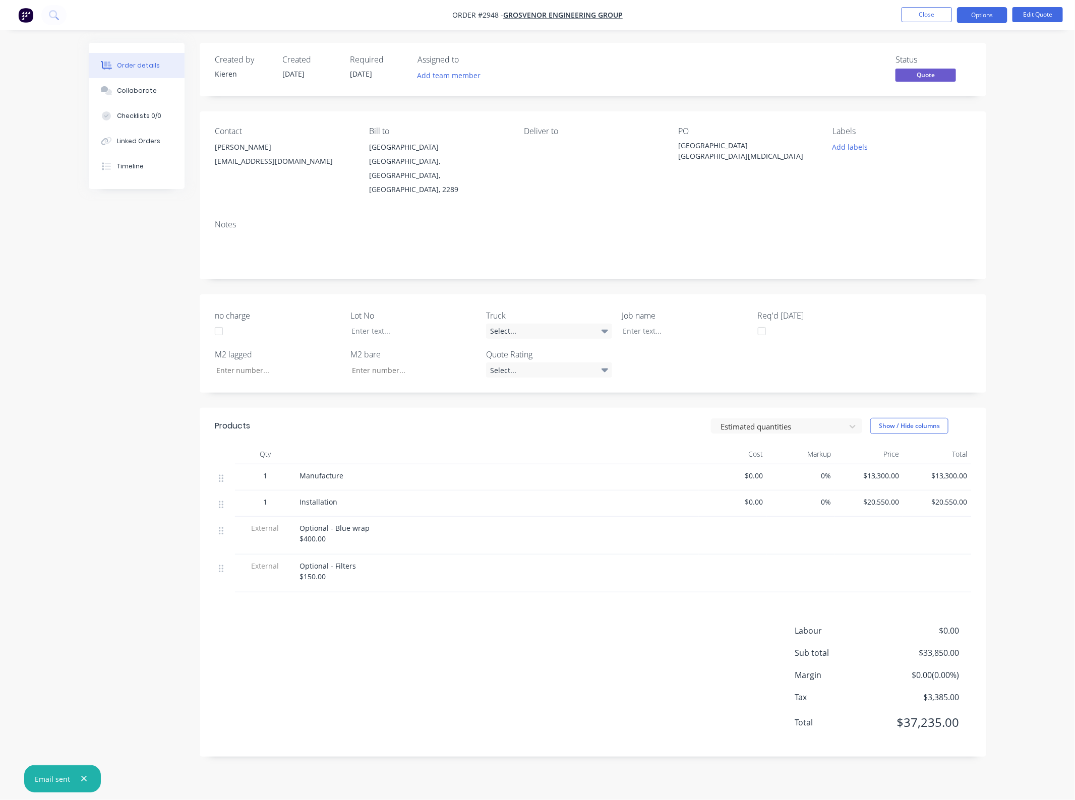
click at [904, 23] on li "Close" at bounding box center [927, 15] width 50 height 16
click at [984, 18] on button "Options" at bounding box center [982, 15] width 50 height 16
click at [951, 176] on div "Duplicate" at bounding box center [952, 182] width 93 height 15
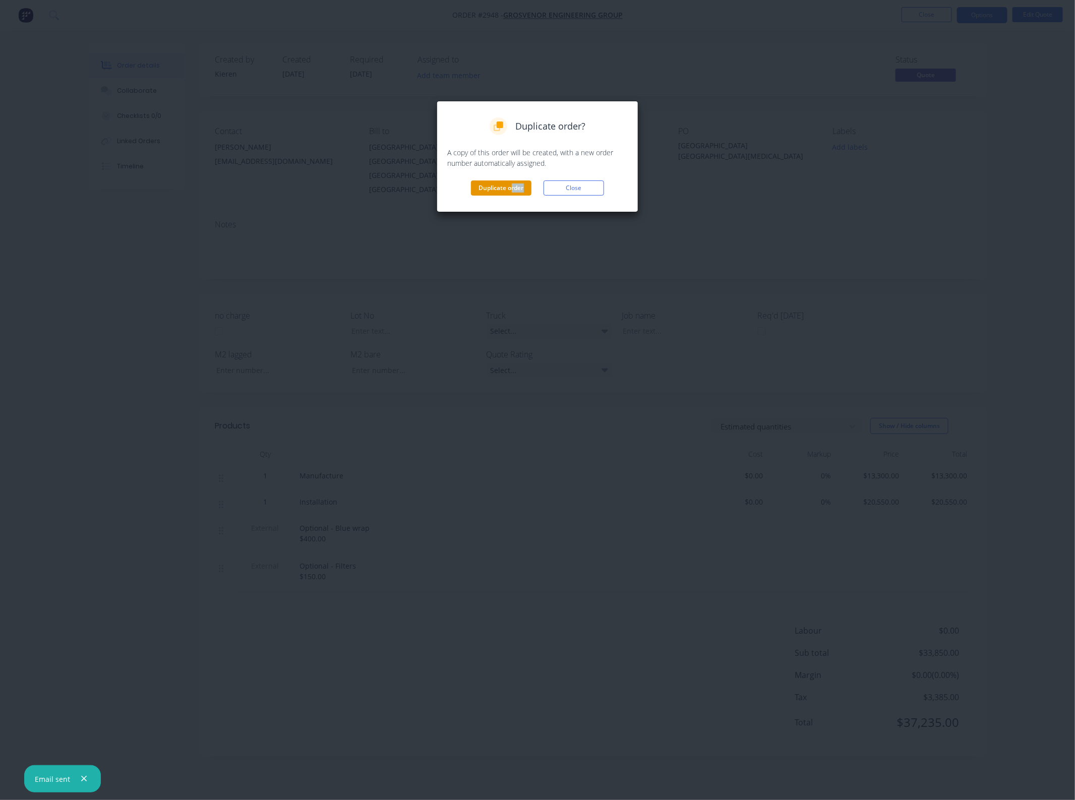
drag, startPoint x: 528, startPoint y: 197, endPoint x: 511, endPoint y: 188, distance: 19.8
click at [511, 188] on div "Duplicate order? A copy of this order will be created, with a new order number …" at bounding box center [538, 156] width 202 height 111
click at [511, 188] on button "Duplicate order" at bounding box center [501, 188] width 61 height 15
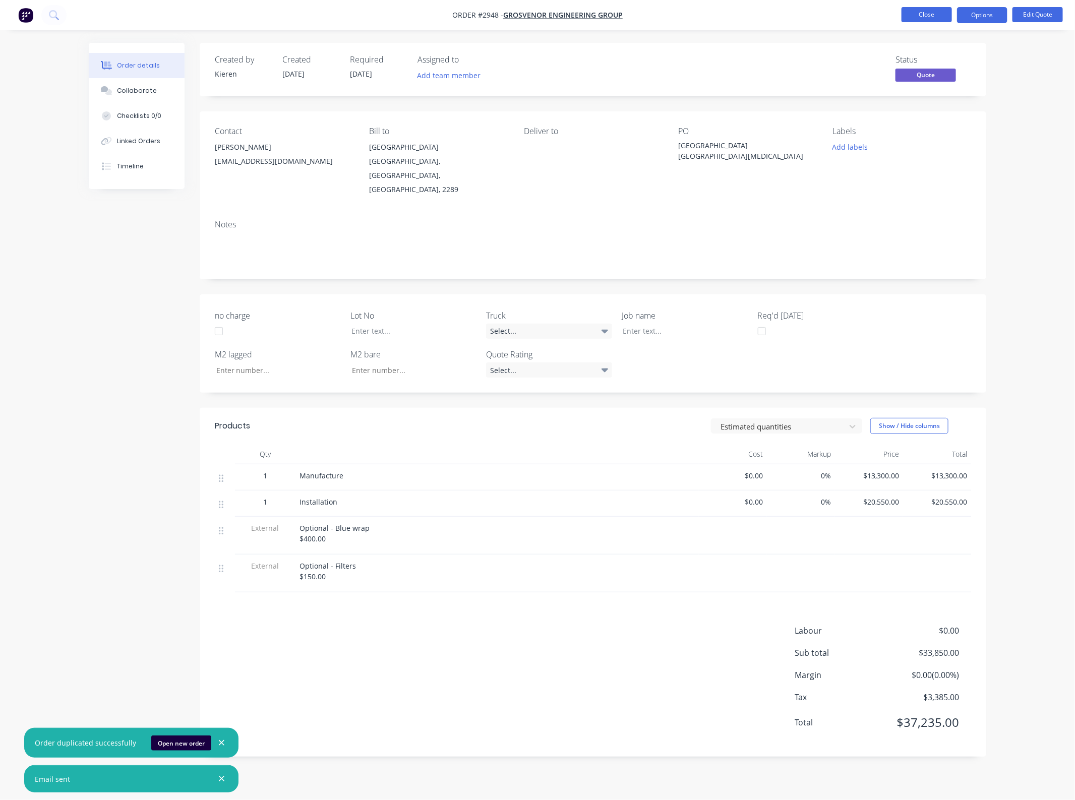
click at [931, 22] on button "Close" at bounding box center [927, 14] width 50 height 15
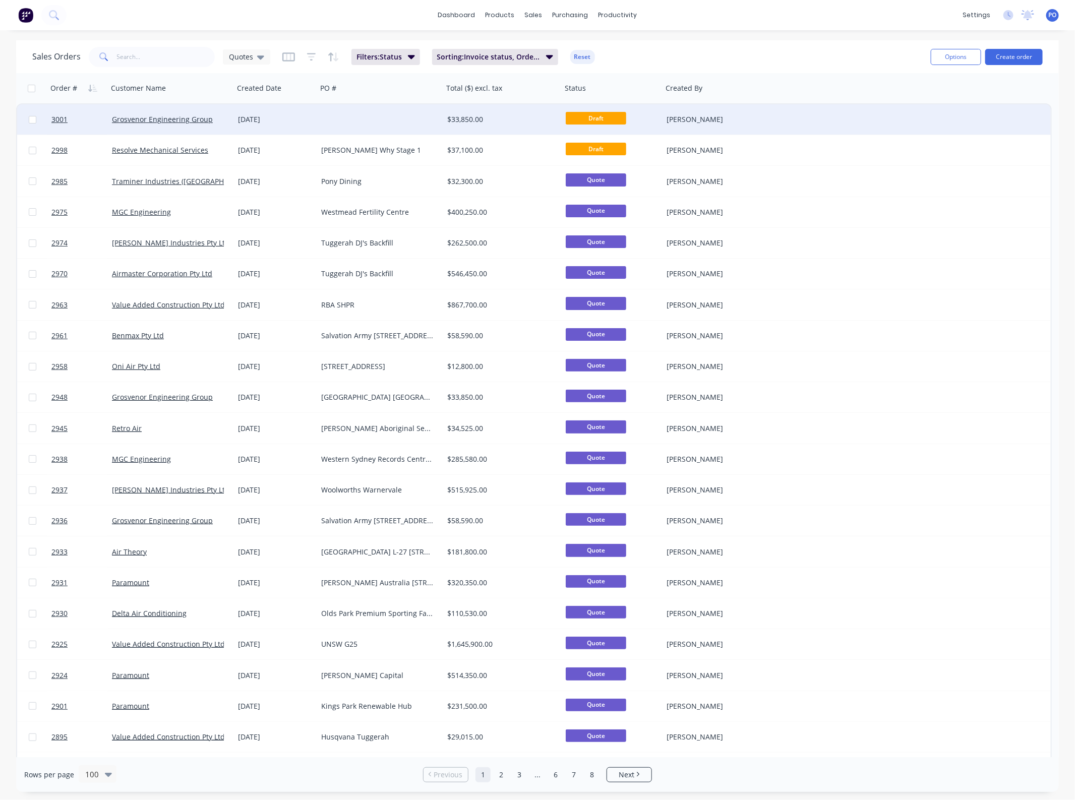
click at [378, 117] on div at bounding box center [380, 119] width 126 height 30
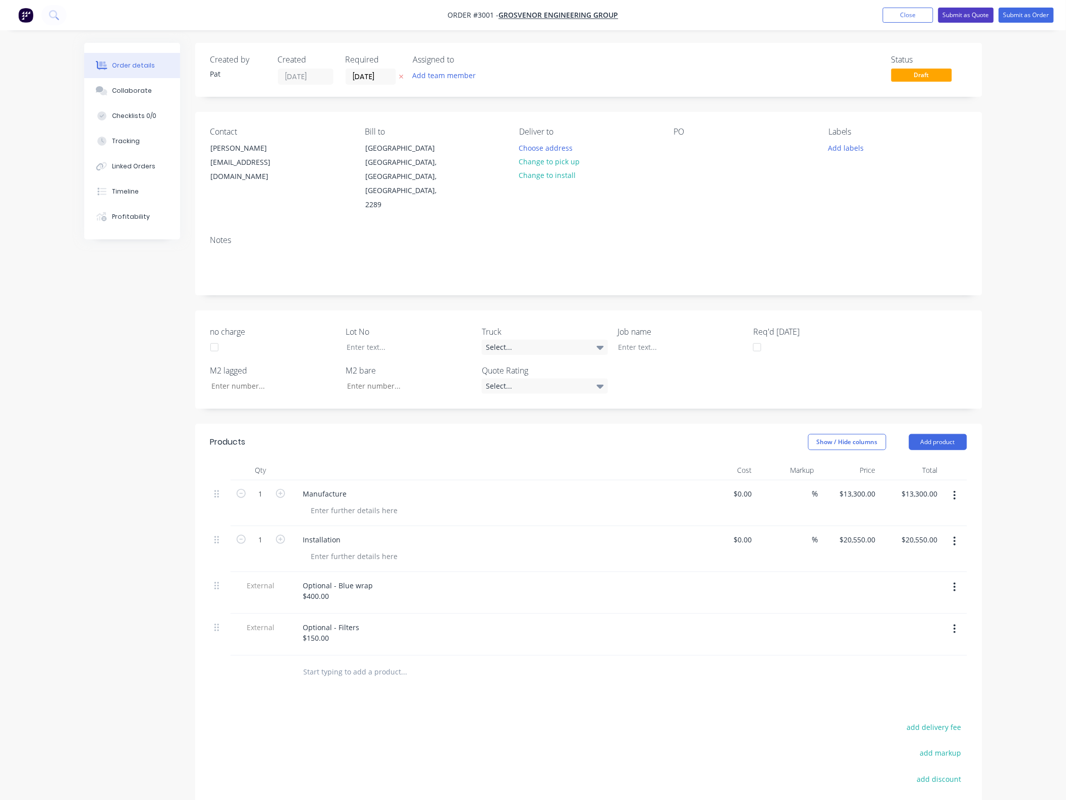
click at [960, 16] on button "Submit as Quote" at bounding box center [965, 15] width 55 height 15
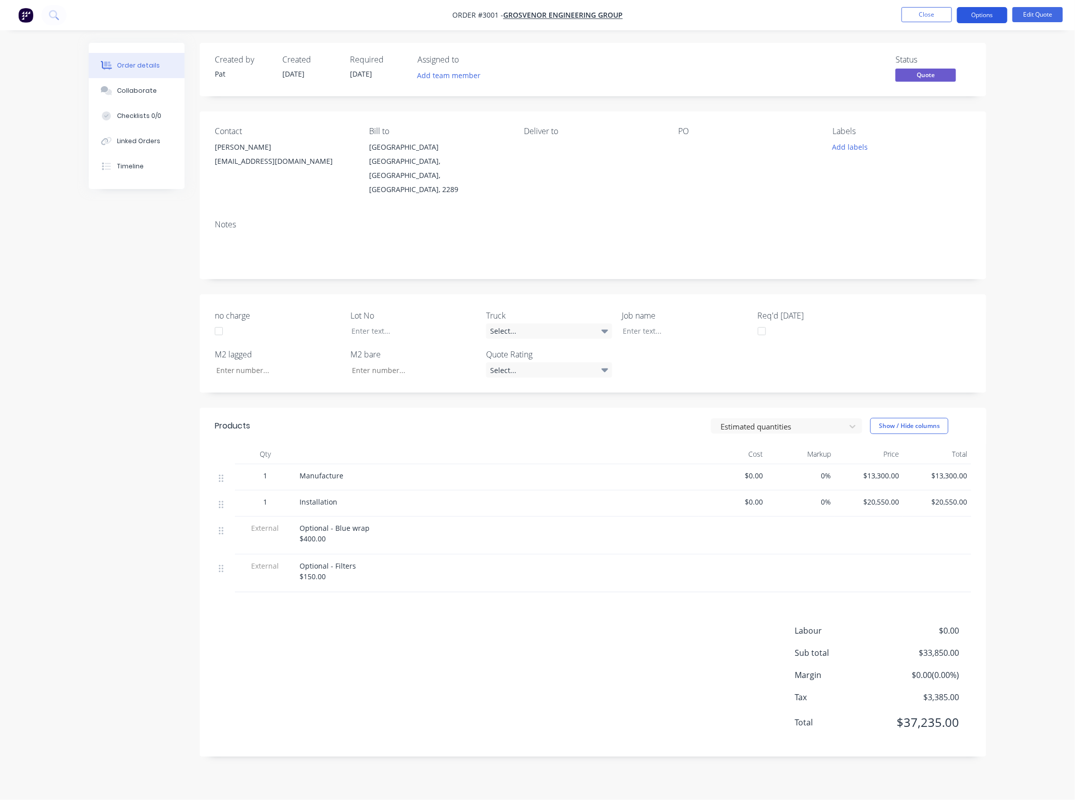
click at [971, 16] on button "Options" at bounding box center [982, 15] width 50 height 16
click at [949, 159] on div "Change customer" at bounding box center [952, 162] width 93 height 15
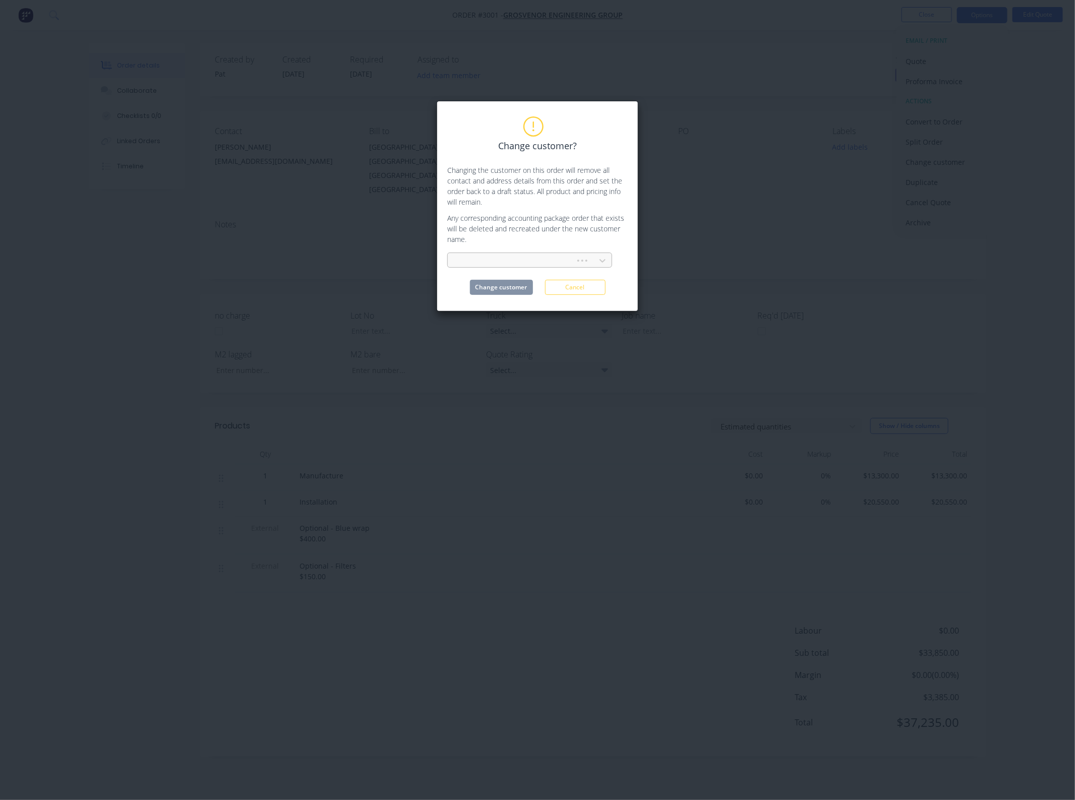
click at [480, 260] on div at bounding box center [513, 261] width 114 height 13
type input "value"
click at [497, 280] on div "Value Added Construction Pty Ltd" at bounding box center [529, 283] width 165 height 19
click at [500, 287] on button "Change customer" at bounding box center [501, 287] width 63 height 15
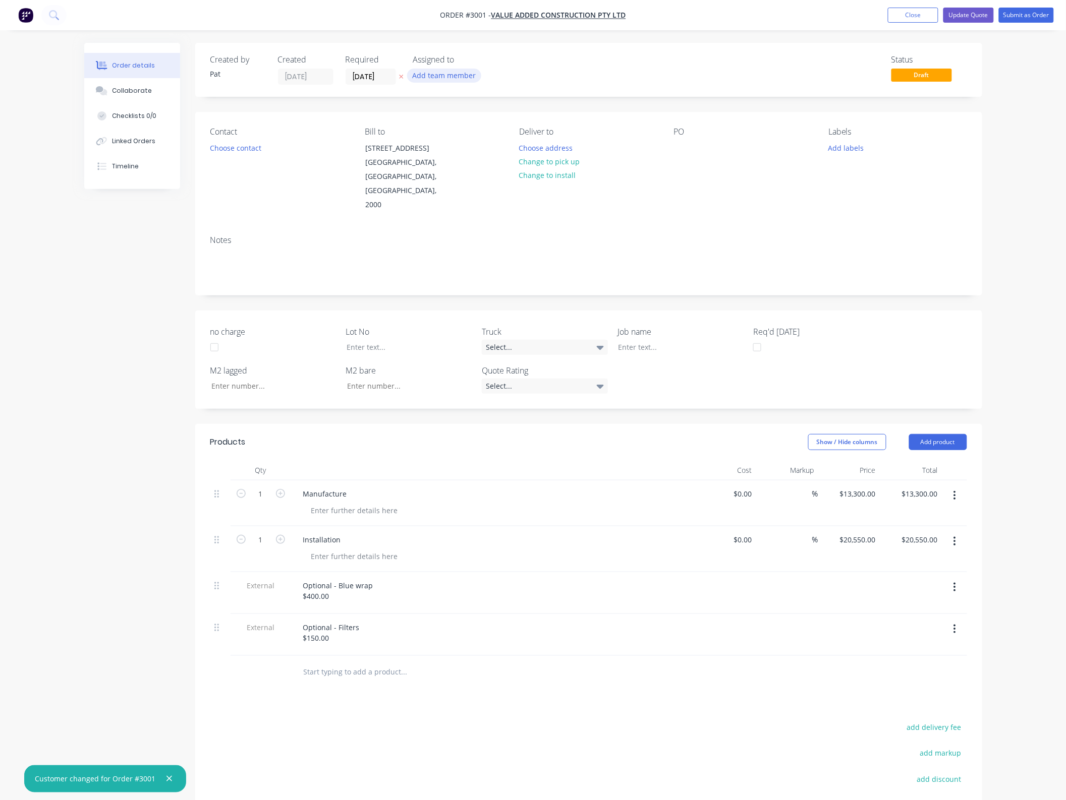
click at [452, 81] on button "Add team member" at bounding box center [444, 76] width 74 height 14
click at [471, 129] on div "[PERSON_NAME] (You)" at bounding box center [494, 132] width 101 height 11
click at [250, 142] on button "Choose contact" at bounding box center [235, 148] width 62 height 14
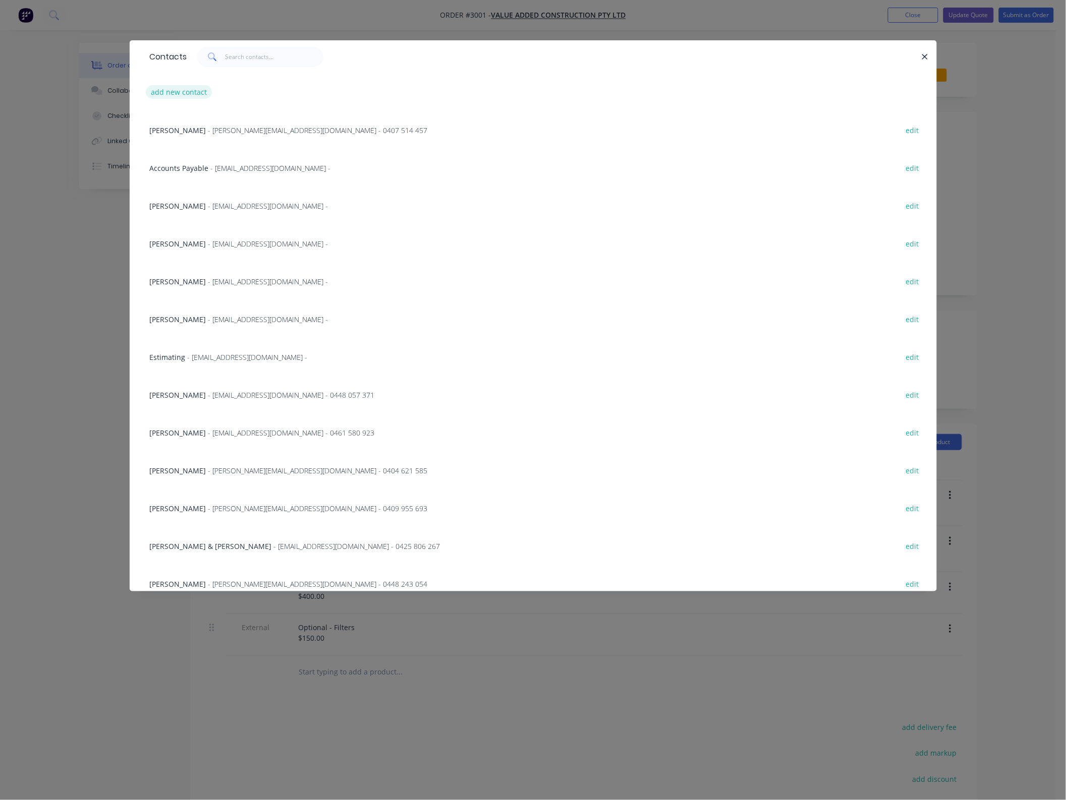
click at [193, 89] on button "add new contact" at bounding box center [179, 92] width 67 height 14
select select "AU"
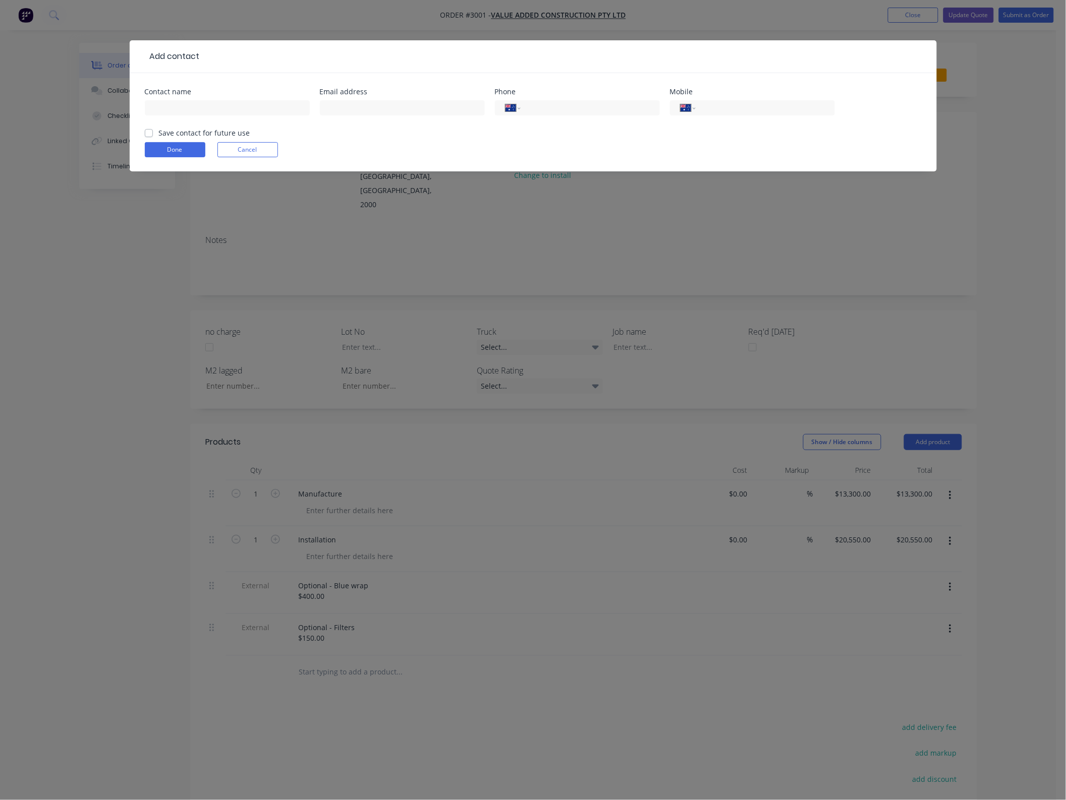
click at [193, 98] on div at bounding box center [227, 113] width 165 height 30
click at [334, 99] on div at bounding box center [402, 113] width 165 height 30
click at [339, 104] on input "text" at bounding box center [402, 107] width 165 height 15
paste input "[PERSON_NAME] <[PERSON_NAME][EMAIL_ADDRESS][DOMAIN_NAME]>"
type input "[PERSON_NAME] <[PERSON_NAME][EMAIL_ADDRESS][DOMAIN_NAME]>"
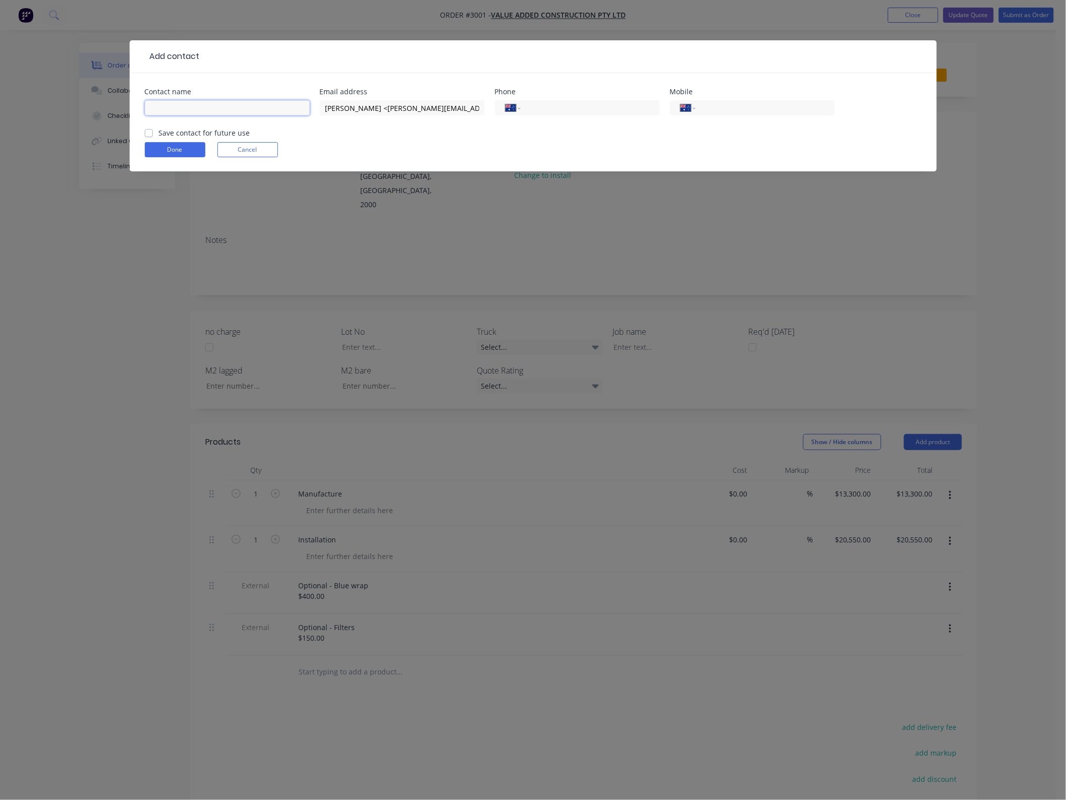
click at [259, 109] on input "text" at bounding box center [227, 107] width 165 height 15
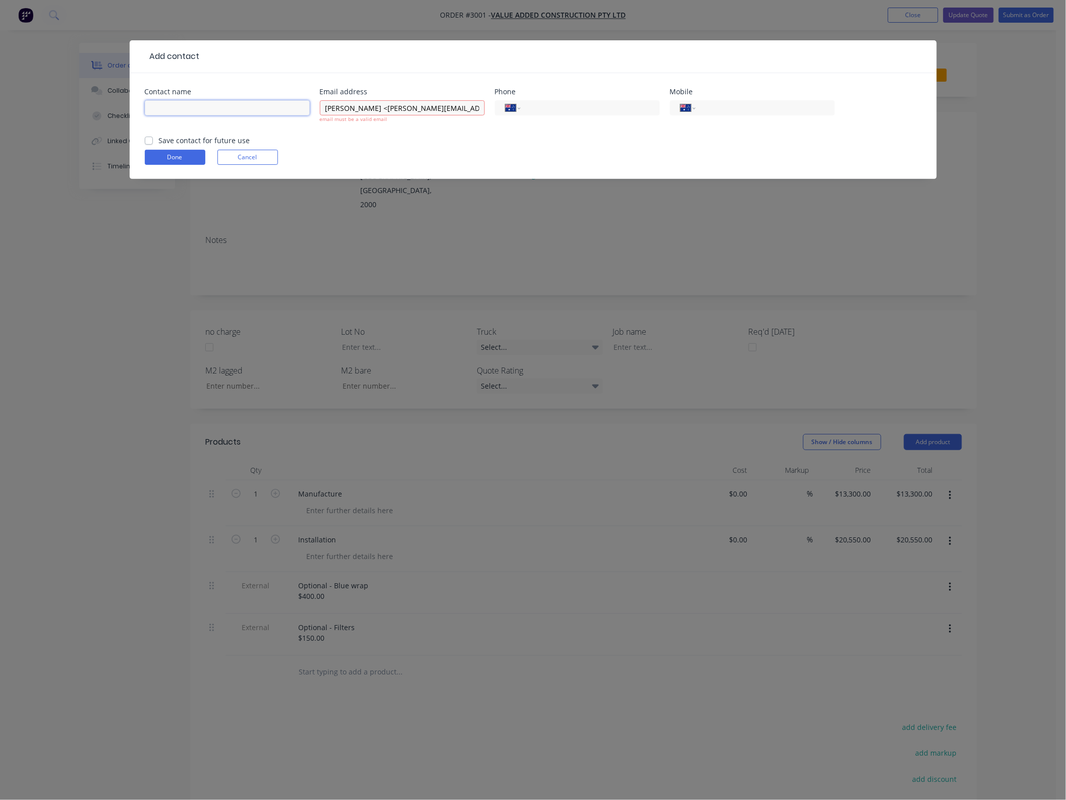
type input "J"
type input "[PERSON_NAME]"
drag, startPoint x: 374, startPoint y: 109, endPoint x: 245, endPoint y: 119, distance: 129.5
click at [245, 119] on div "Contact name [PERSON_NAME] Email address [PERSON_NAME] <[PERSON_NAME][EMAIL_ADD…" at bounding box center [533, 111] width 777 height 47
click at [430, 109] on input "[PERSON_NAME][EMAIL_ADDRESS][DOMAIN_NAME]>" at bounding box center [402, 107] width 165 height 15
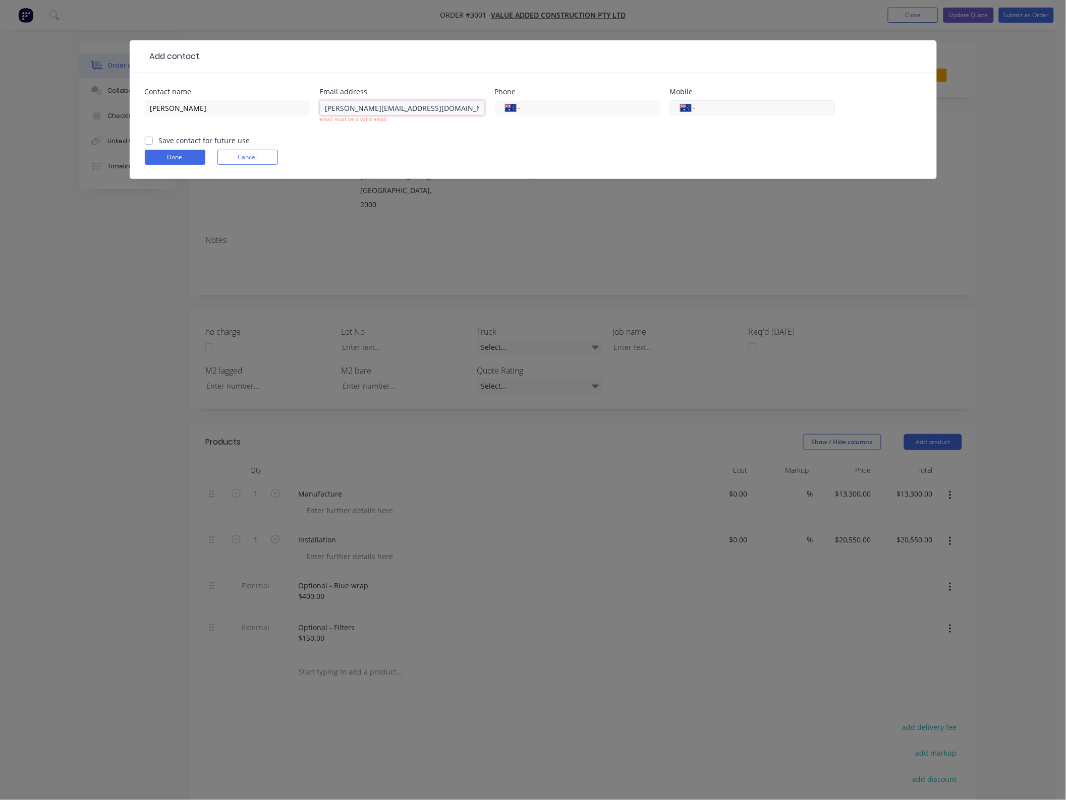
type input "[PERSON_NAME][EMAIL_ADDRESS][DOMAIN_NAME]"
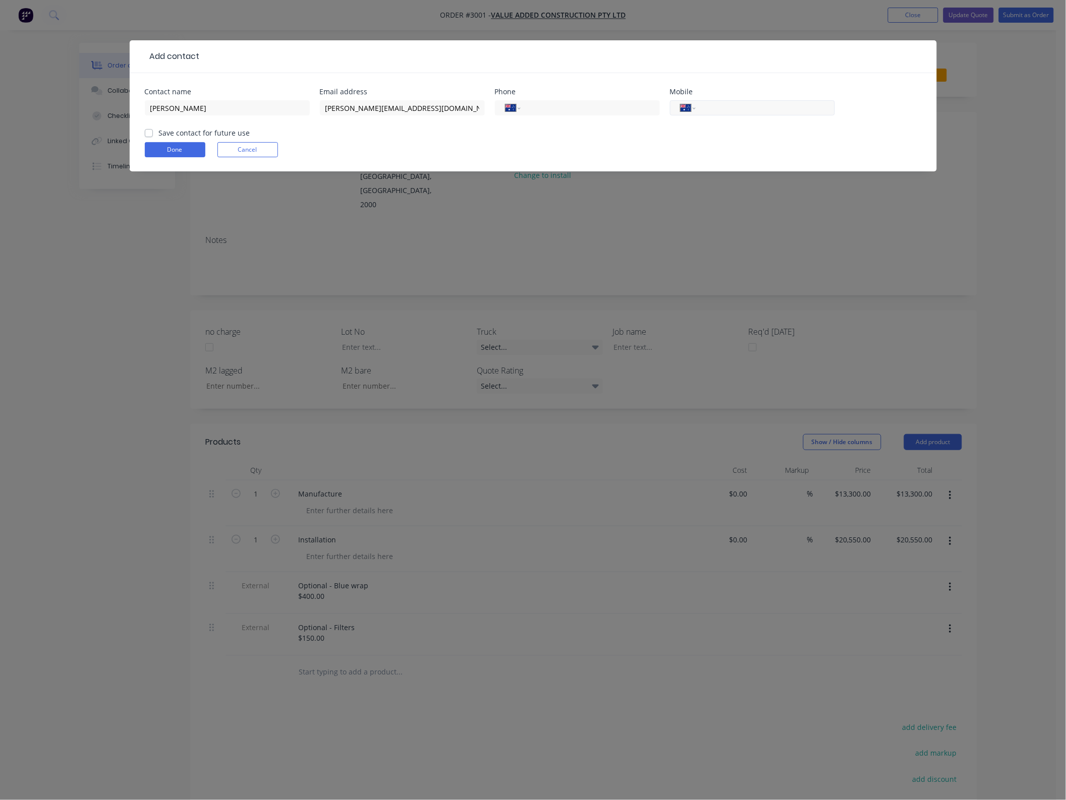
click at [795, 112] on input "tel" at bounding box center [762, 108] width 121 height 12
click at [730, 106] on input "tel" at bounding box center [762, 108] width 121 height 12
paste input "0456 474 403"
type input "0456 474 403"
click at [448, 153] on div "Done Cancel" at bounding box center [533, 149] width 777 height 15
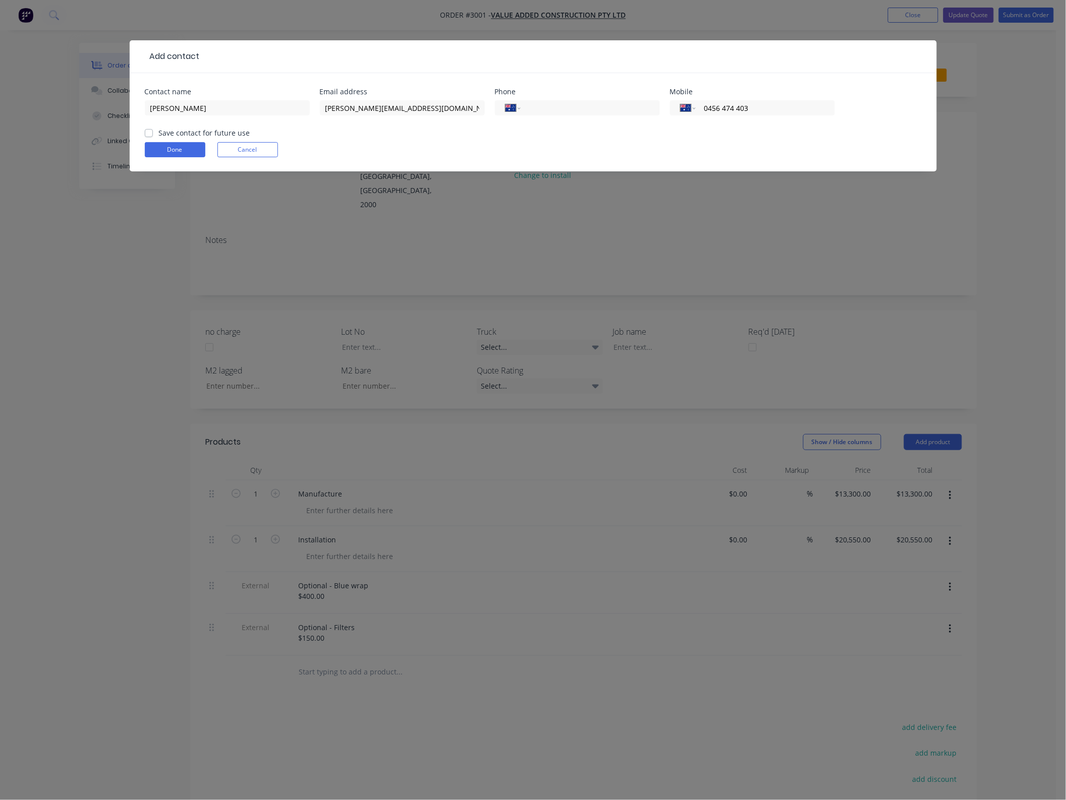
click at [159, 132] on label "Save contact for future use" at bounding box center [204, 133] width 91 height 11
click at [149, 132] on input "Save contact for future use" at bounding box center [149, 133] width 8 height 10
checkbox input "true"
click at [158, 142] on button "Done" at bounding box center [175, 149] width 61 height 15
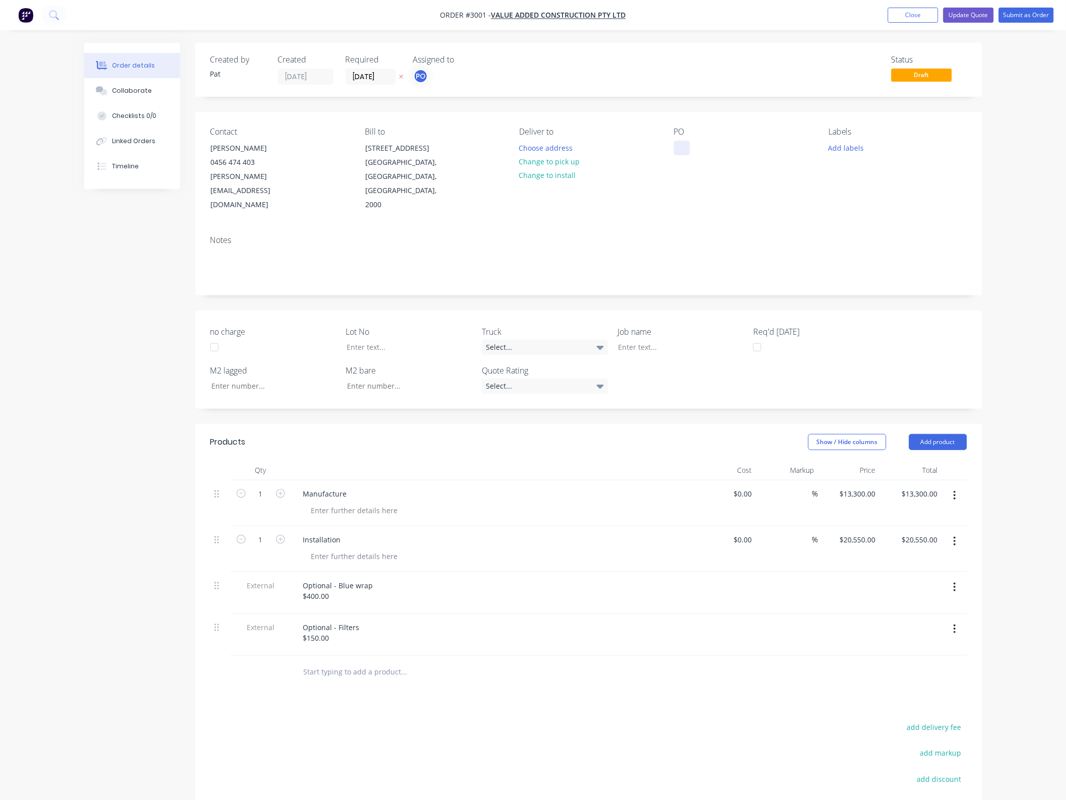
click at [686, 145] on div at bounding box center [682, 148] width 16 height 15
click at [685, 147] on div at bounding box center [682, 148] width 16 height 15
click at [974, 16] on button "Update Quote" at bounding box center [968, 15] width 50 height 15
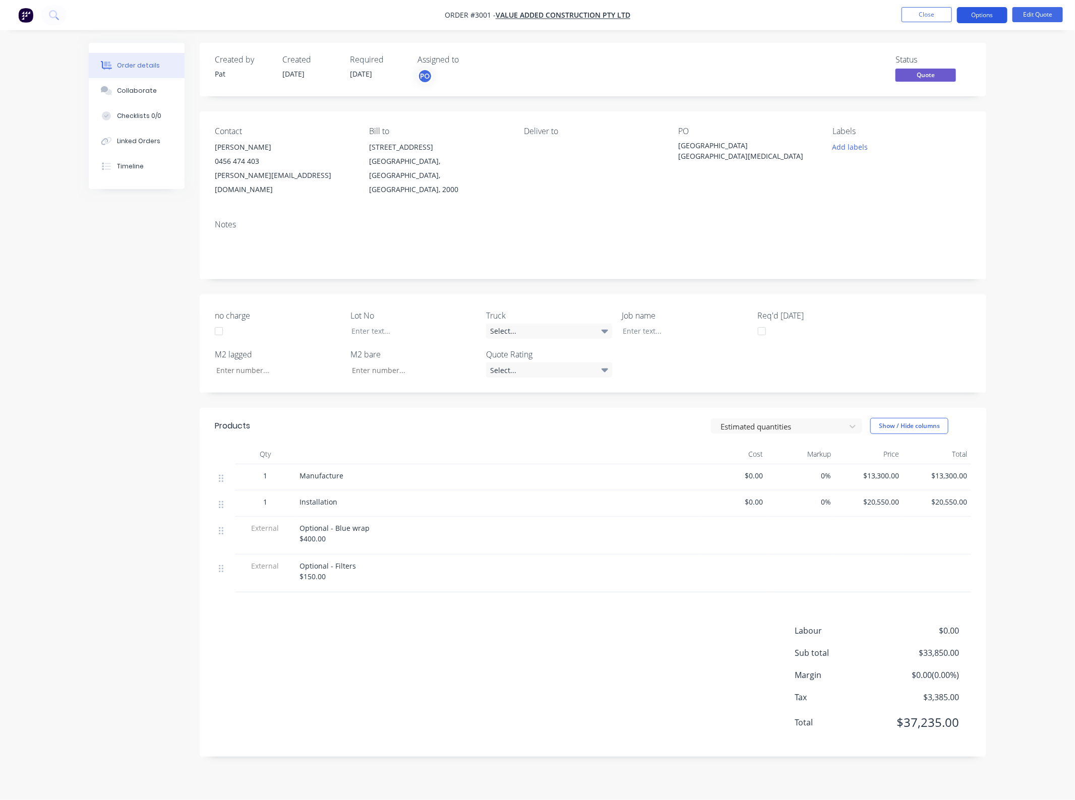
click at [976, 15] on button "Options" at bounding box center [982, 15] width 50 height 16
click at [967, 55] on div "Quote" at bounding box center [952, 61] width 93 height 15
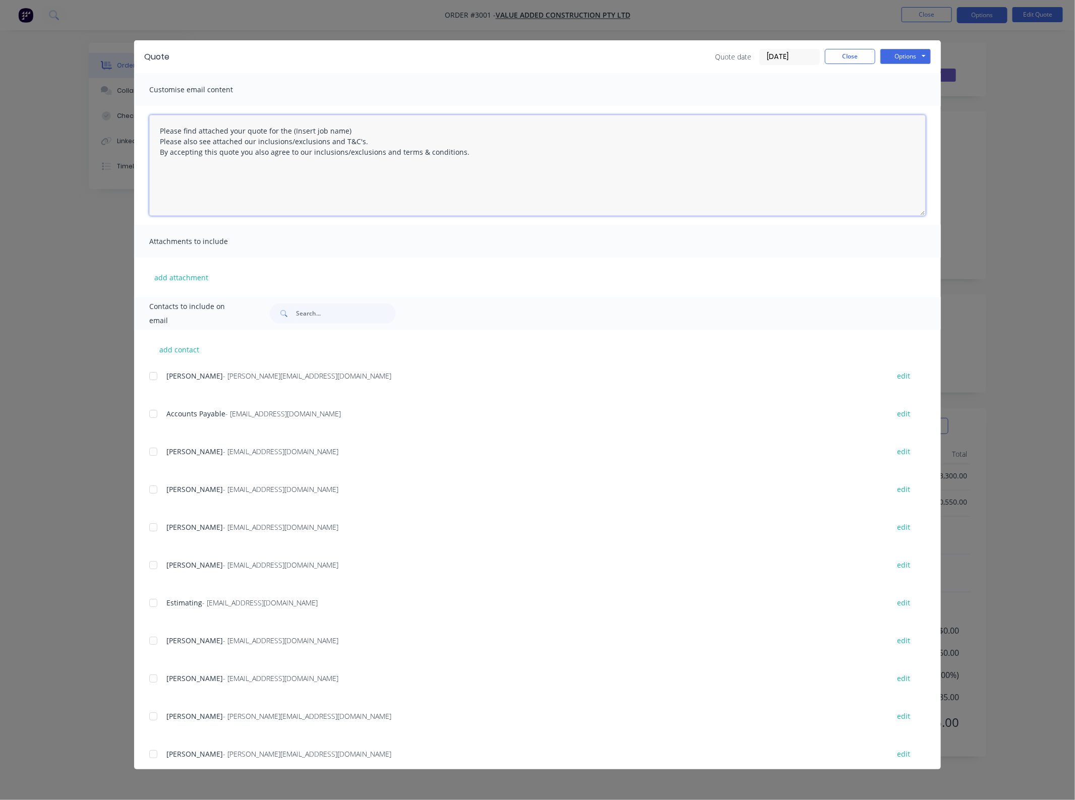
drag, startPoint x: 328, startPoint y: 129, endPoint x: 286, endPoint y: 128, distance: 41.4
click at [286, 128] on textarea "Please find attached your quote for the (Insert job name) Please also see attac…" at bounding box center [537, 165] width 777 height 101
drag, startPoint x: 319, startPoint y: 130, endPoint x: 548, endPoint y: 152, distance: 230.0
click at [318, 130] on textarea "Please find attached your quote for the Lake HAven Centre HCAV [MEDICAL_DATA] p…" at bounding box center [537, 165] width 777 height 101
click at [455, 135] on textarea "Please find attached your quote for the [GEOGRAPHIC_DATA] HCAV [MEDICAL_DATA] p…" at bounding box center [537, 165] width 777 height 101
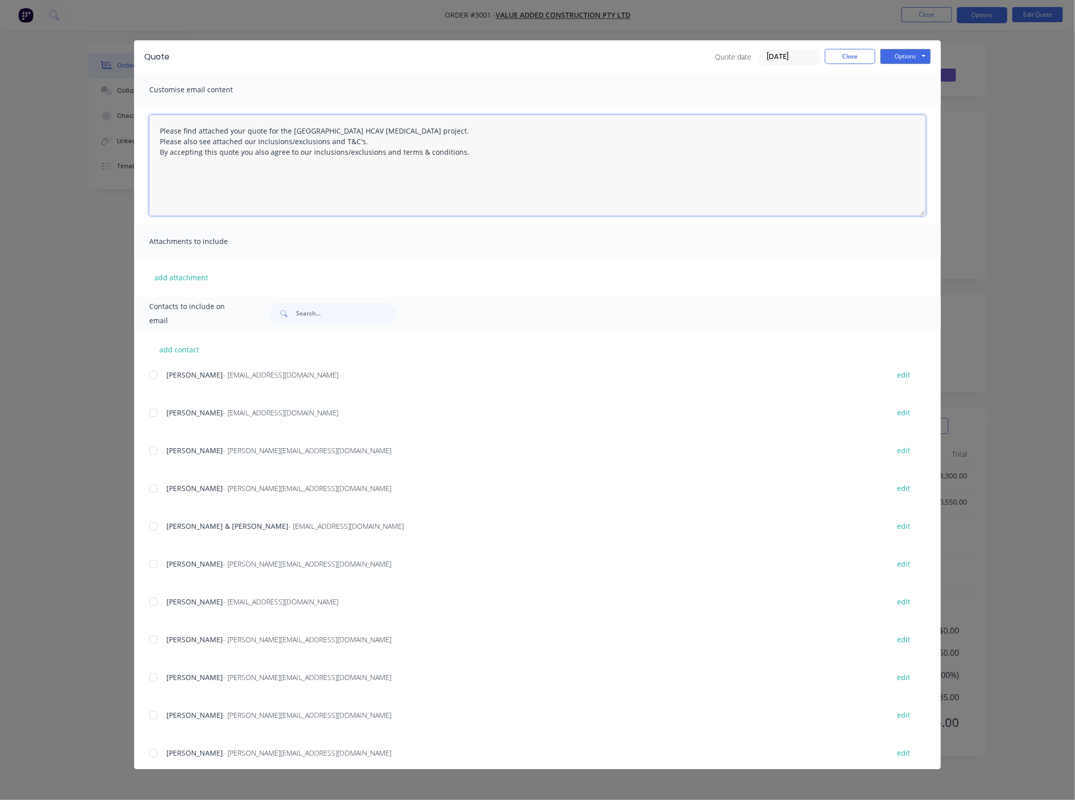
scroll to position [280, 0]
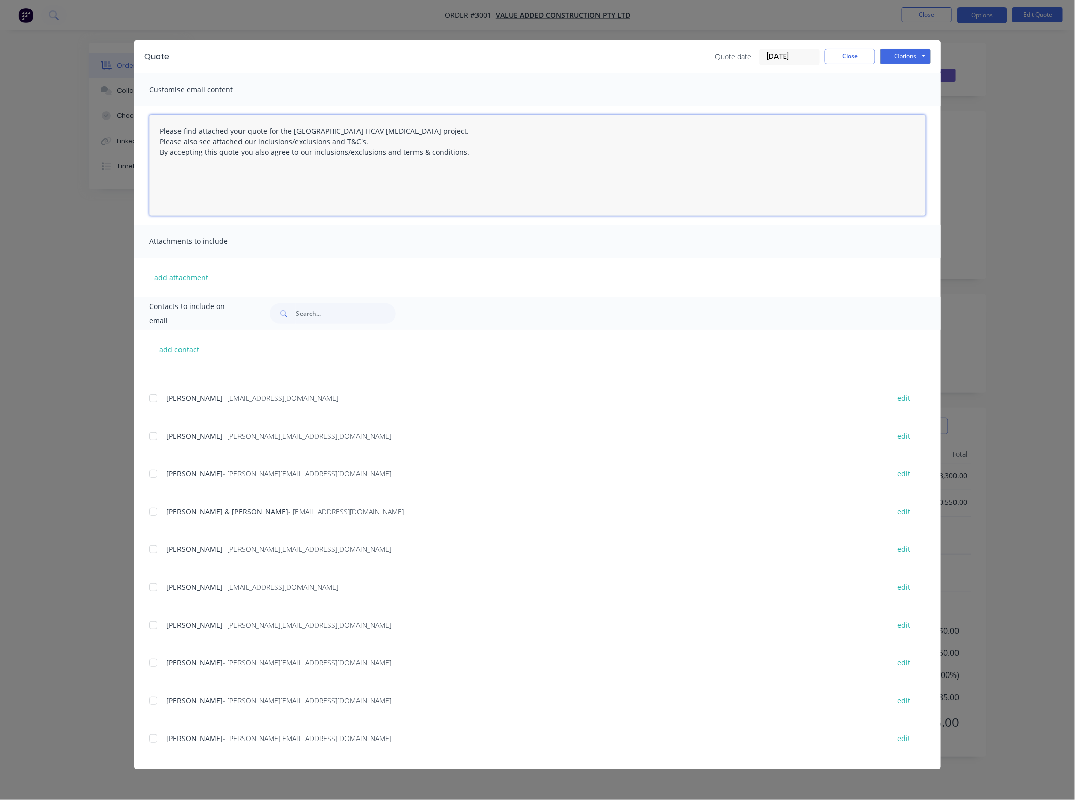
drag, startPoint x: 162, startPoint y: 733, endPoint x: 163, endPoint y: 725, distance: 7.6
click at [161, 733] on div at bounding box center [153, 739] width 20 height 20
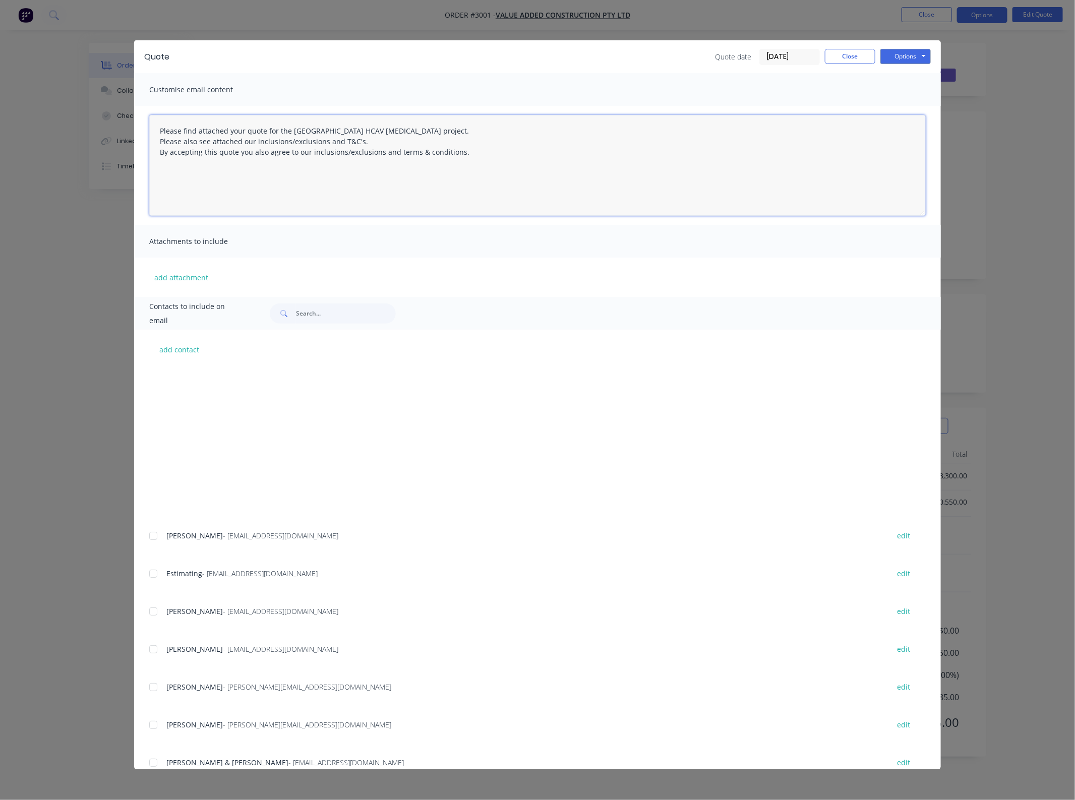
scroll to position [28, 0]
type textarea "Please find attached your quote for the [GEOGRAPHIC_DATA] HCAV [MEDICAL_DATA] p…"
click at [182, 283] on button "add attachment" at bounding box center [181, 277] width 64 height 15
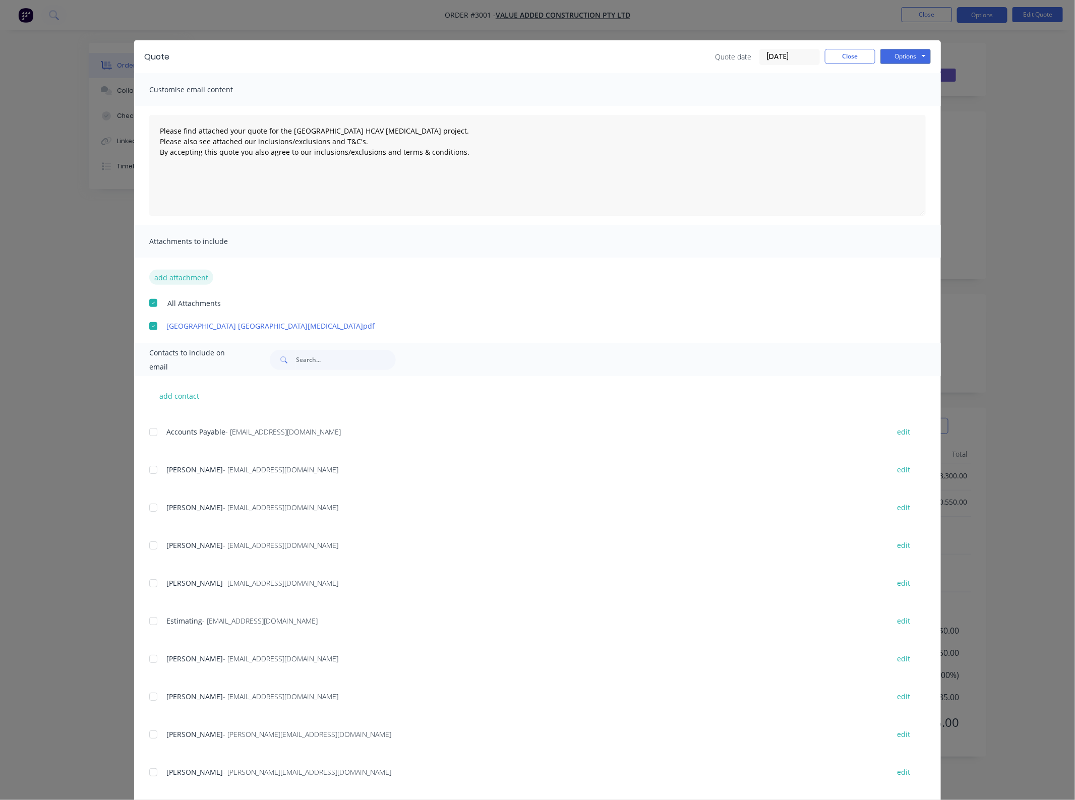
click at [165, 283] on button "add attachment" at bounding box center [181, 277] width 64 height 15
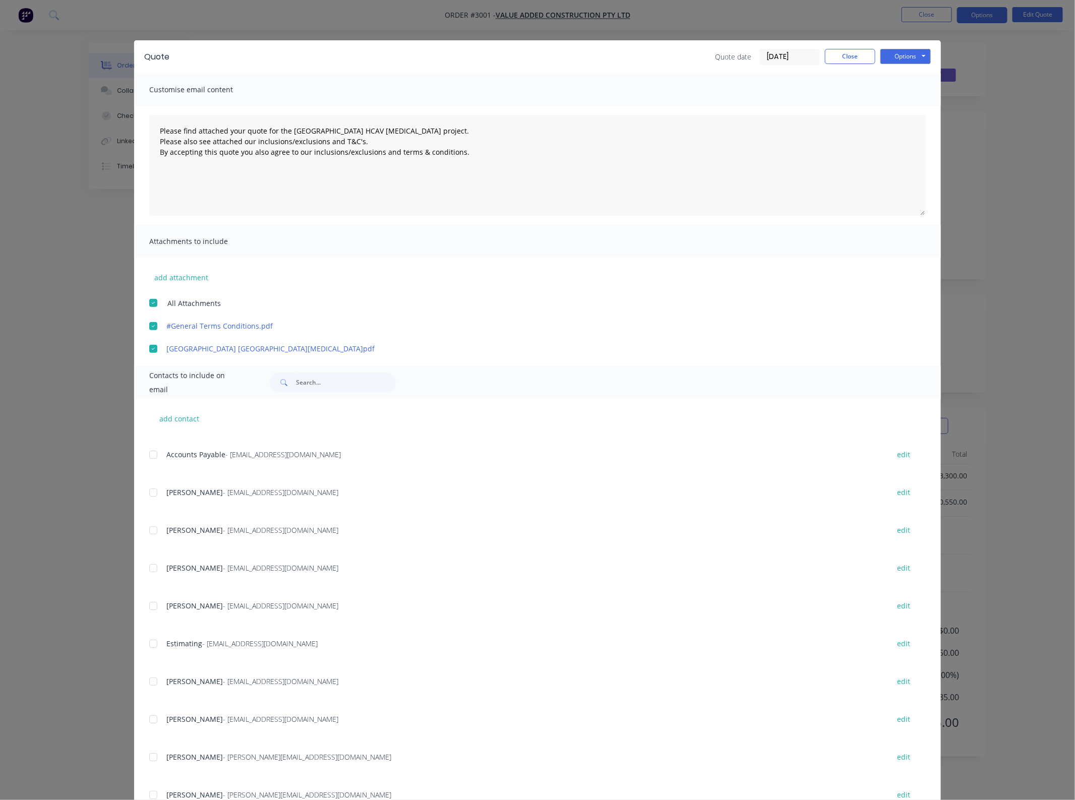
click at [933, 55] on div "Quote Quote date [DATE] Close Options Preview Print Email" at bounding box center [537, 56] width 807 height 33
click at [921, 56] on button "Options" at bounding box center [905, 56] width 50 height 15
click at [916, 107] on button "Email" at bounding box center [912, 108] width 65 height 17
click at [841, 49] on button "Close" at bounding box center [850, 56] width 50 height 15
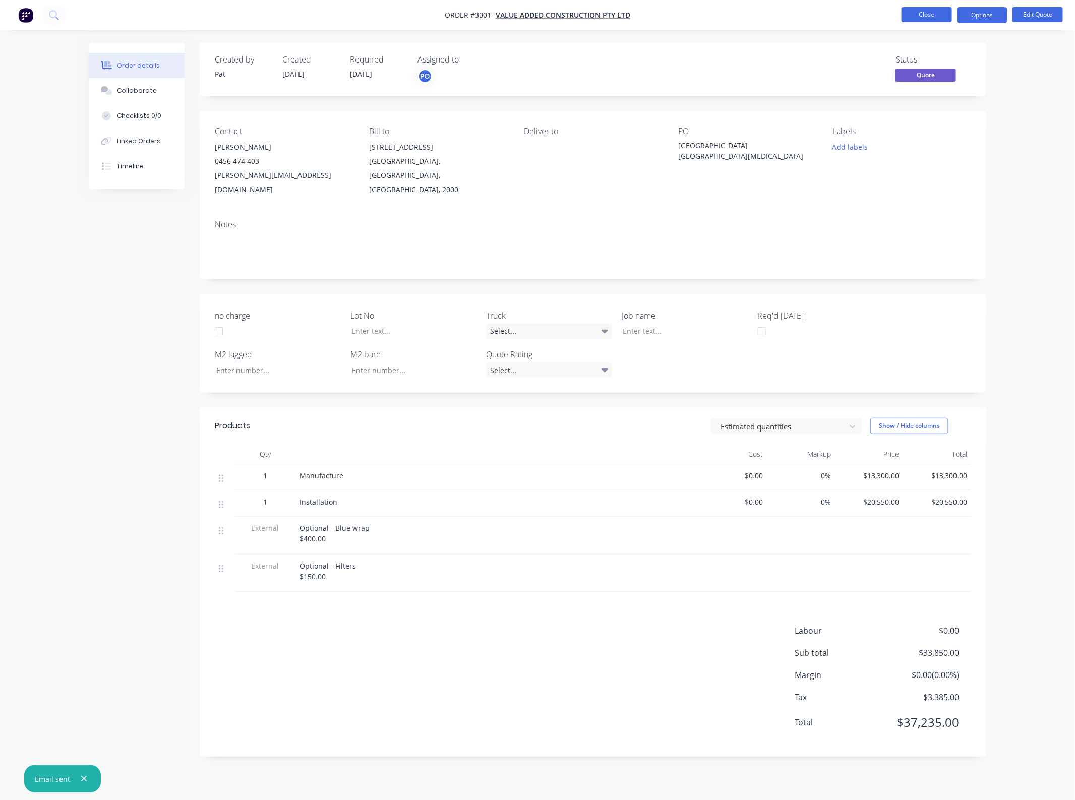
click at [938, 9] on button "Close" at bounding box center [927, 14] width 50 height 15
